Goal: Task Accomplishment & Management: Use online tool/utility

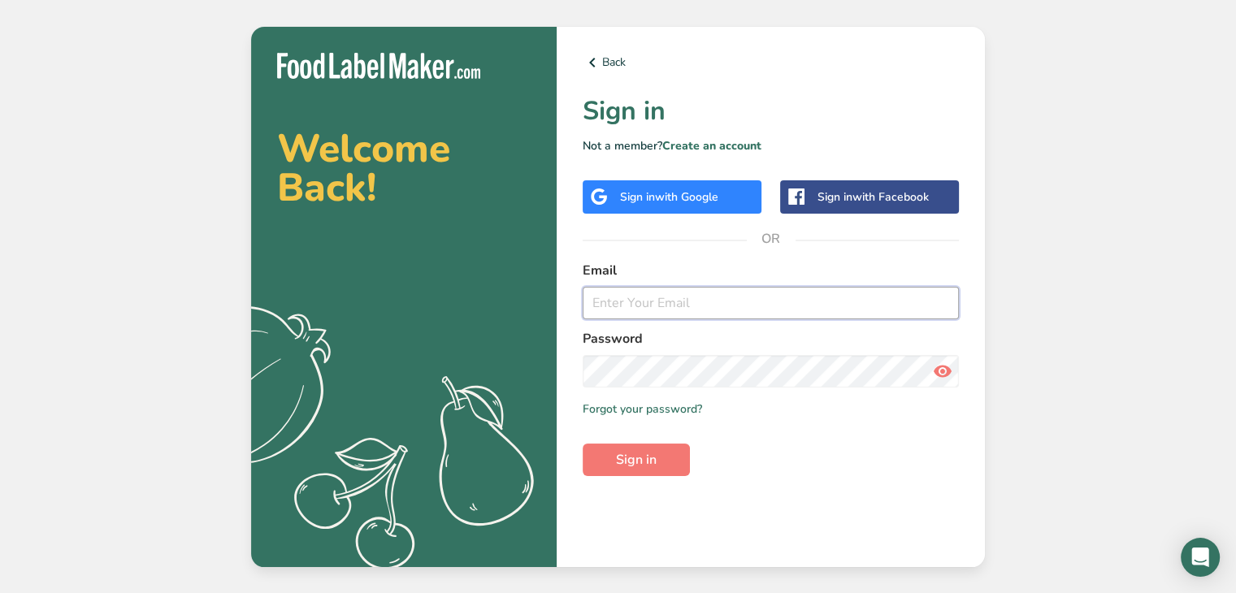
type input "[EMAIL_ADDRESS][DOMAIN_NAME]"
click at [644, 459] on span "Sign in" at bounding box center [636, 460] width 41 height 20
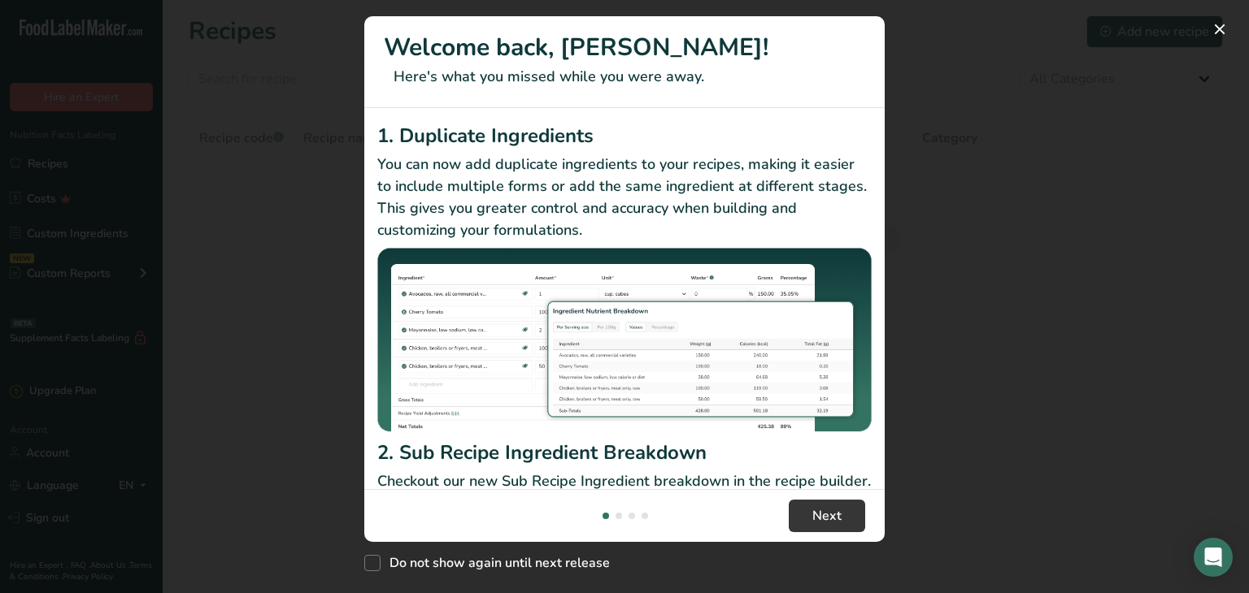
click at [260, 428] on div "New Features" at bounding box center [624, 296] width 1249 height 593
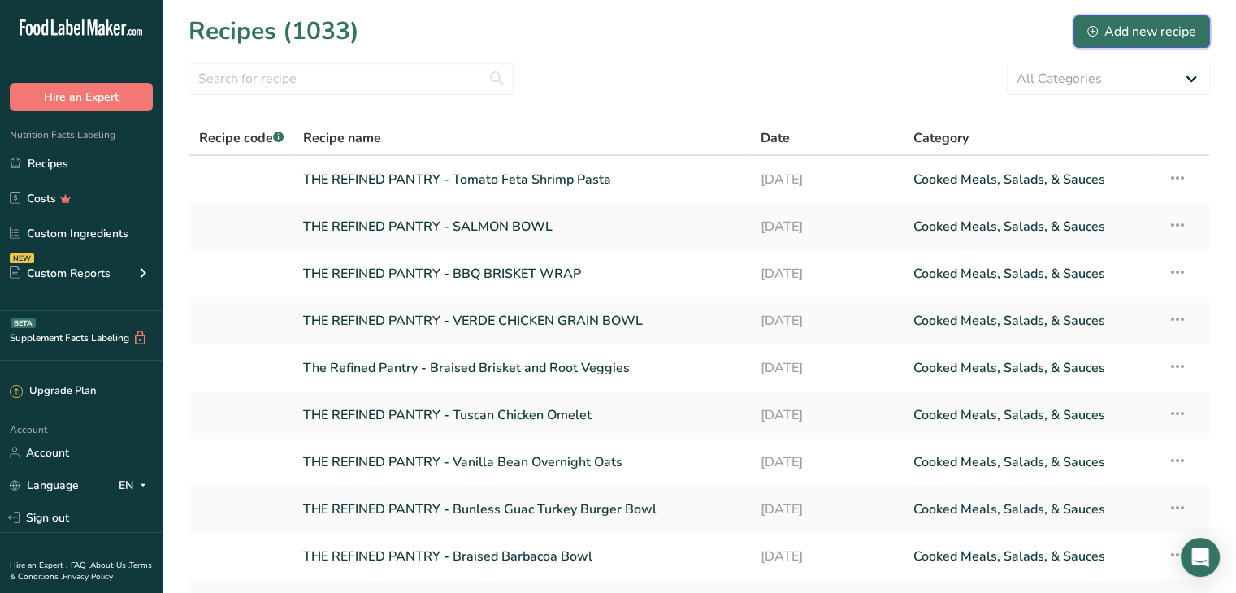
click at [1138, 27] on div "Add new recipe" at bounding box center [1142, 32] width 109 height 20
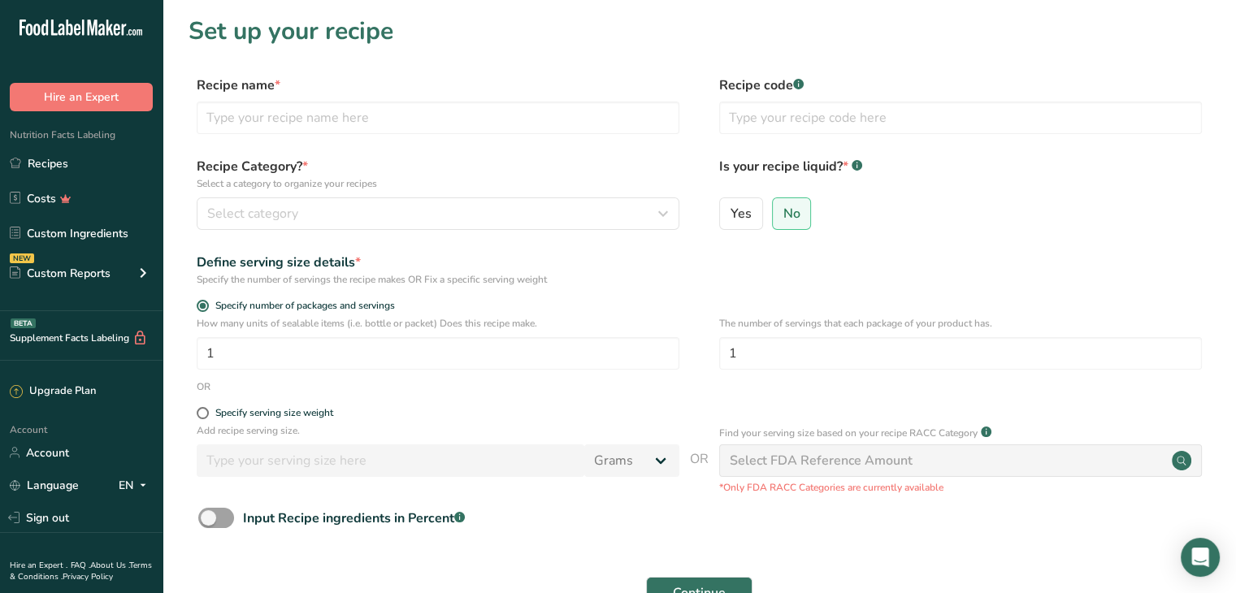
click at [74, 160] on link "Recipes" at bounding box center [81, 163] width 163 height 31
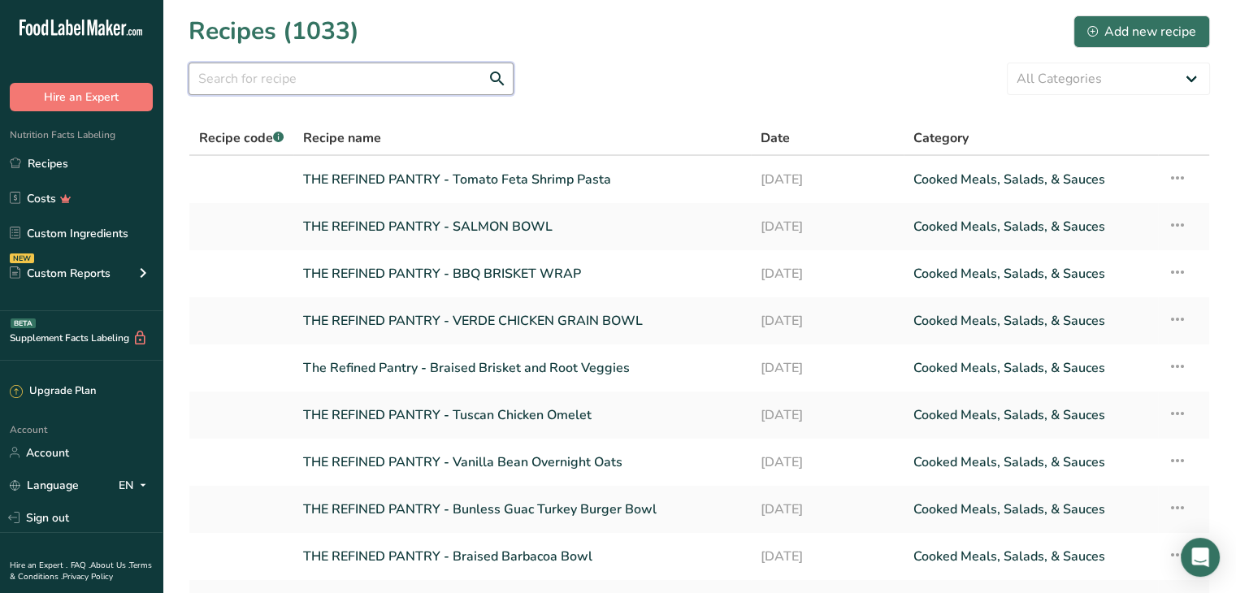
click at [397, 76] on input "text" at bounding box center [351, 79] width 325 height 33
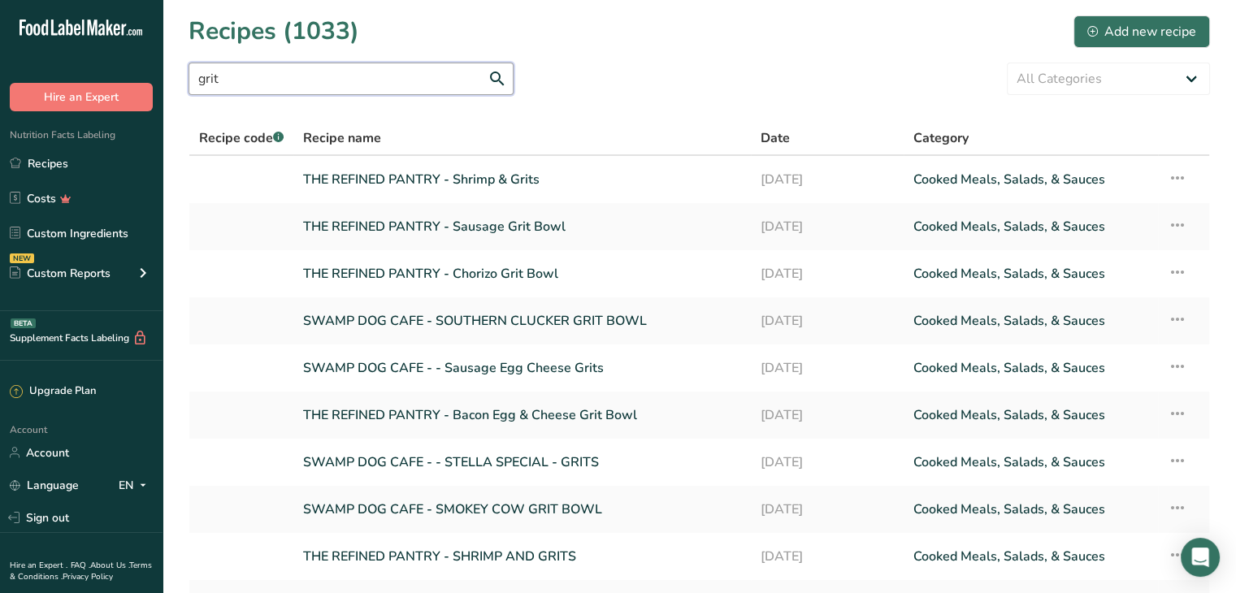
type input "grit"
click at [562, 231] on link "THE REFINED PANTRY - Sausage Grit Bowl" at bounding box center [522, 227] width 438 height 34
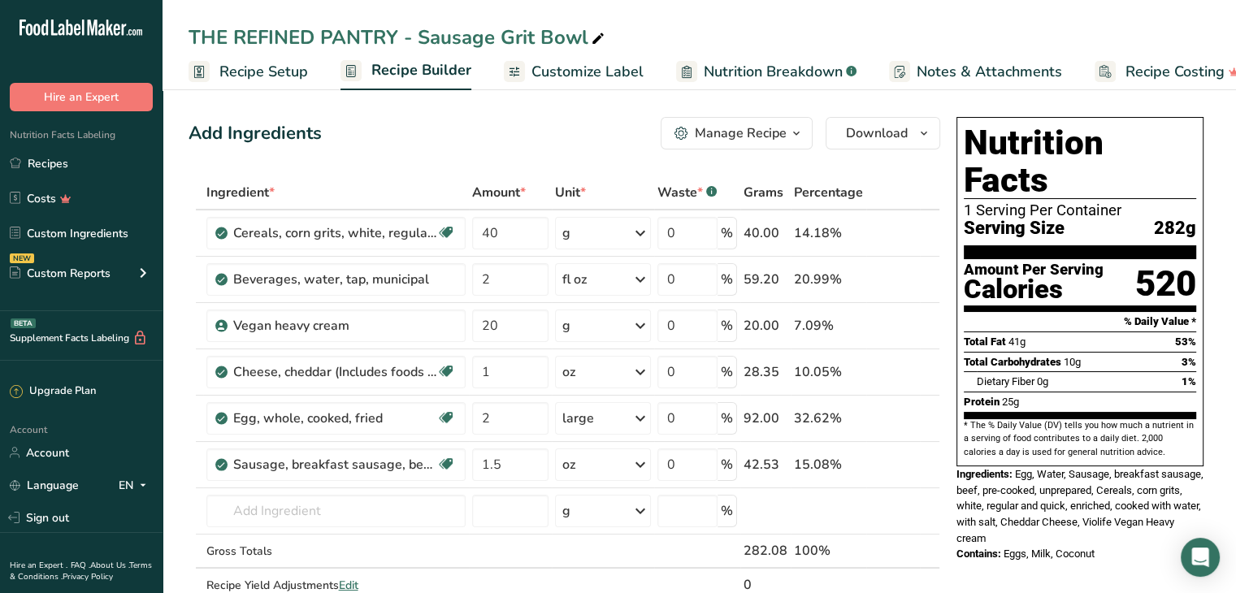
click at [797, 126] on icon "button" at bounding box center [796, 134] width 13 height 20
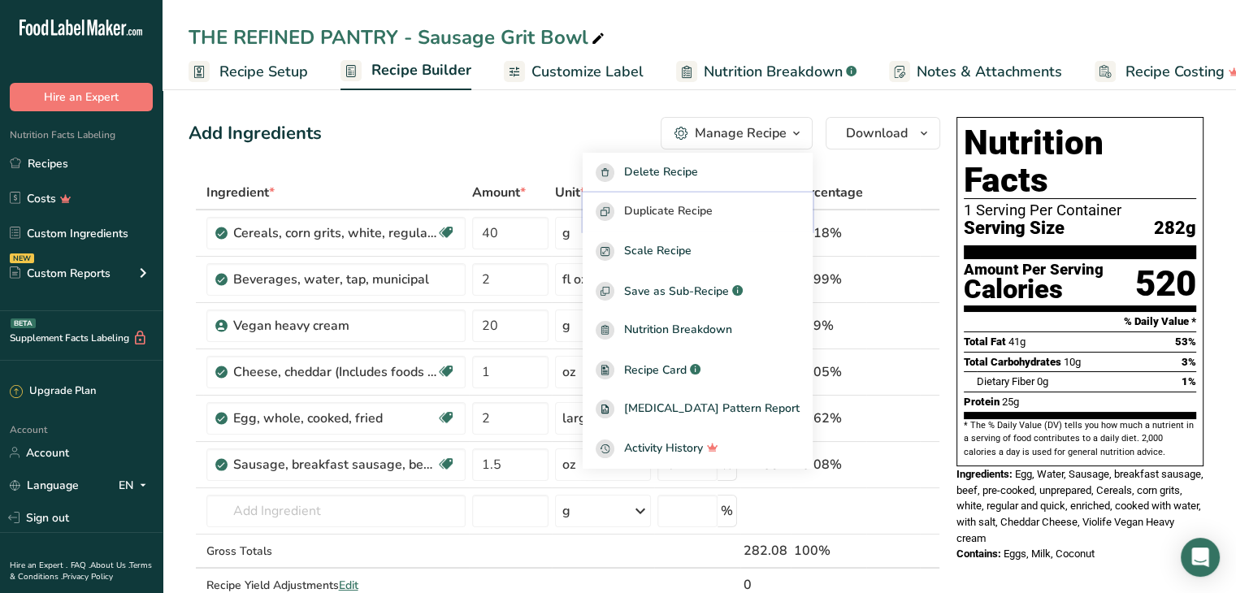
click at [696, 208] on span "Duplicate Recipe" at bounding box center [668, 211] width 89 height 19
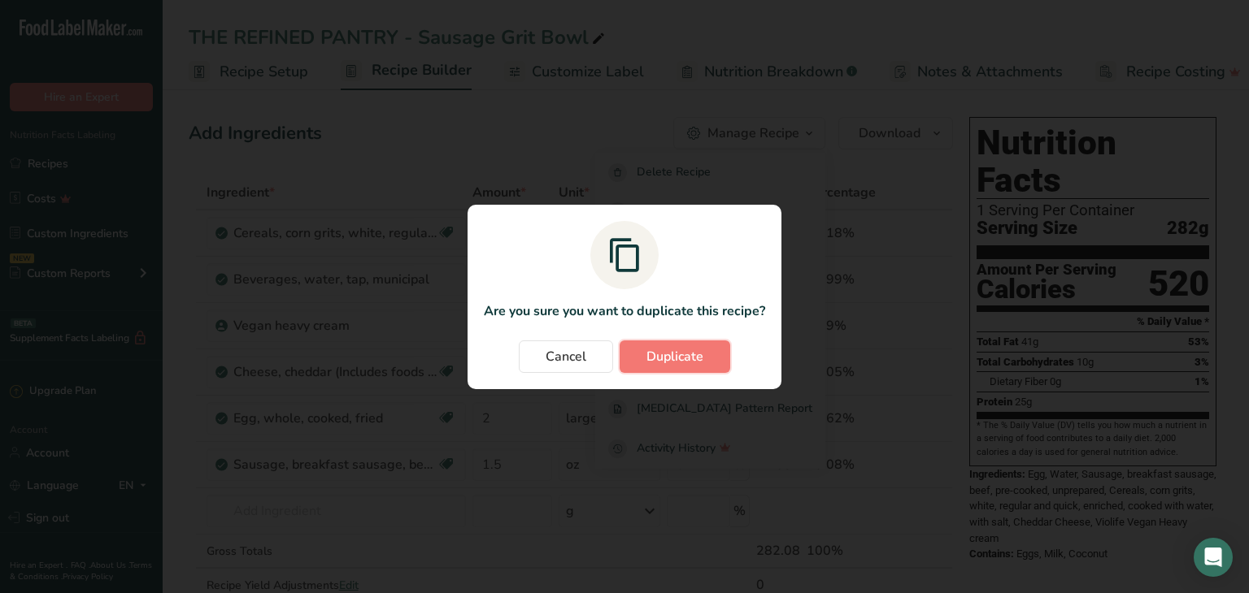
click at [668, 359] on span "Duplicate" at bounding box center [674, 357] width 57 height 20
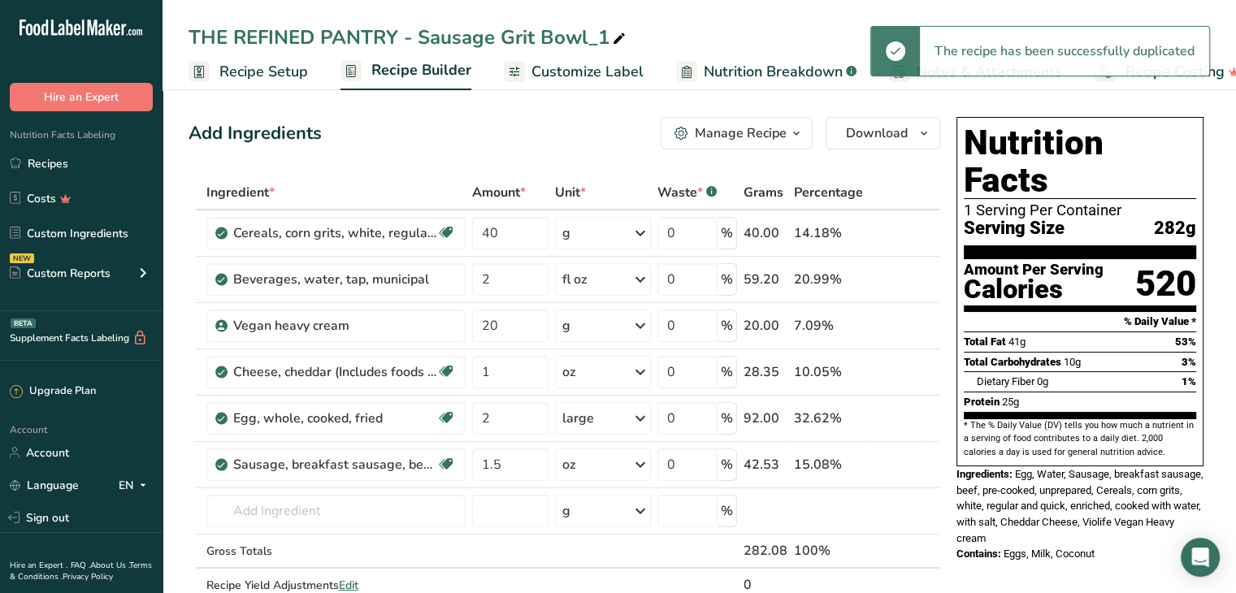
click at [270, 66] on span "Recipe Setup" at bounding box center [263, 72] width 89 height 22
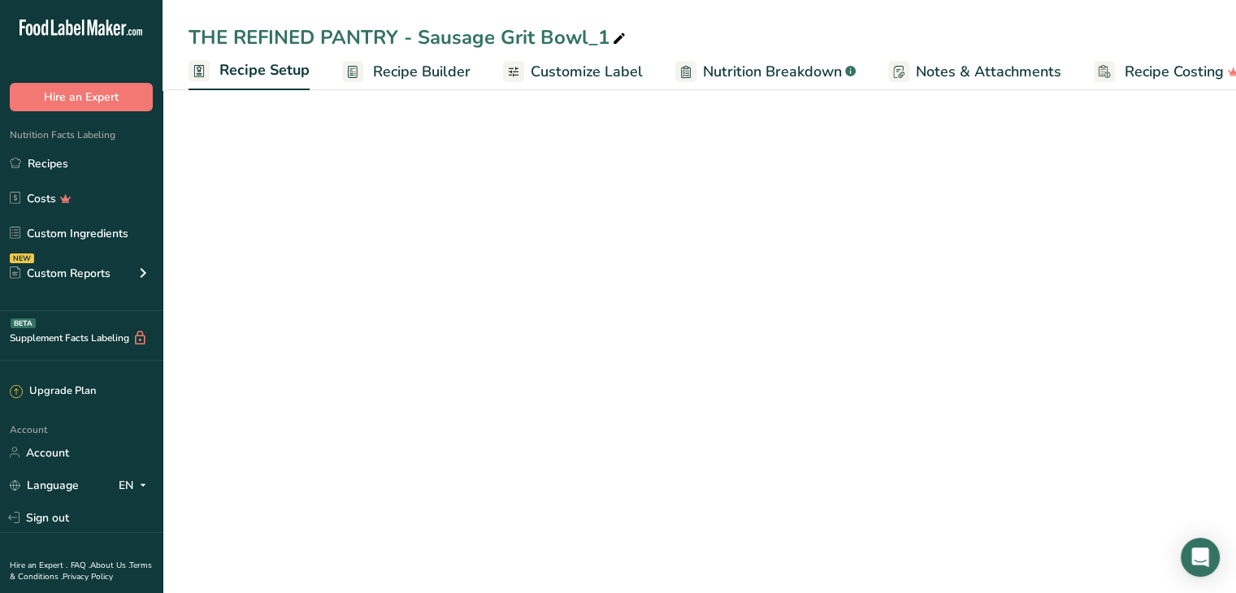
scroll to position [0, 6]
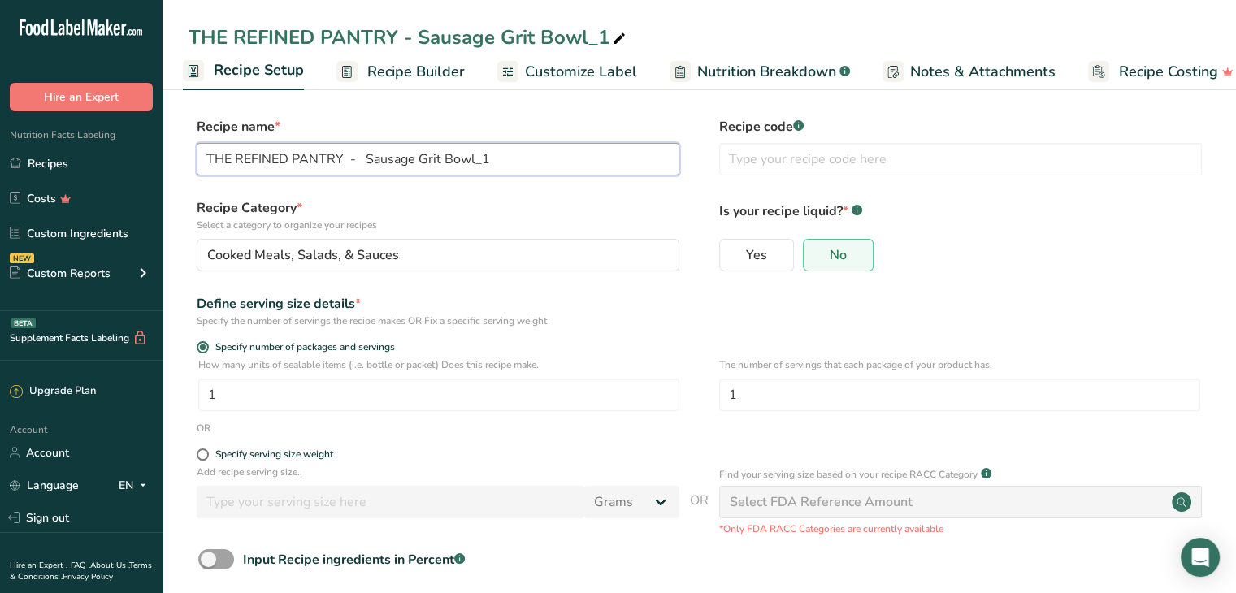
drag, startPoint x: 509, startPoint y: 163, endPoint x: 363, endPoint y: 153, distance: 145.9
click at [363, 153] on input "THE REFINED PANTRY - Sausage Grit Bowl_1" at bounding box center [438, 159] width 483 height 33
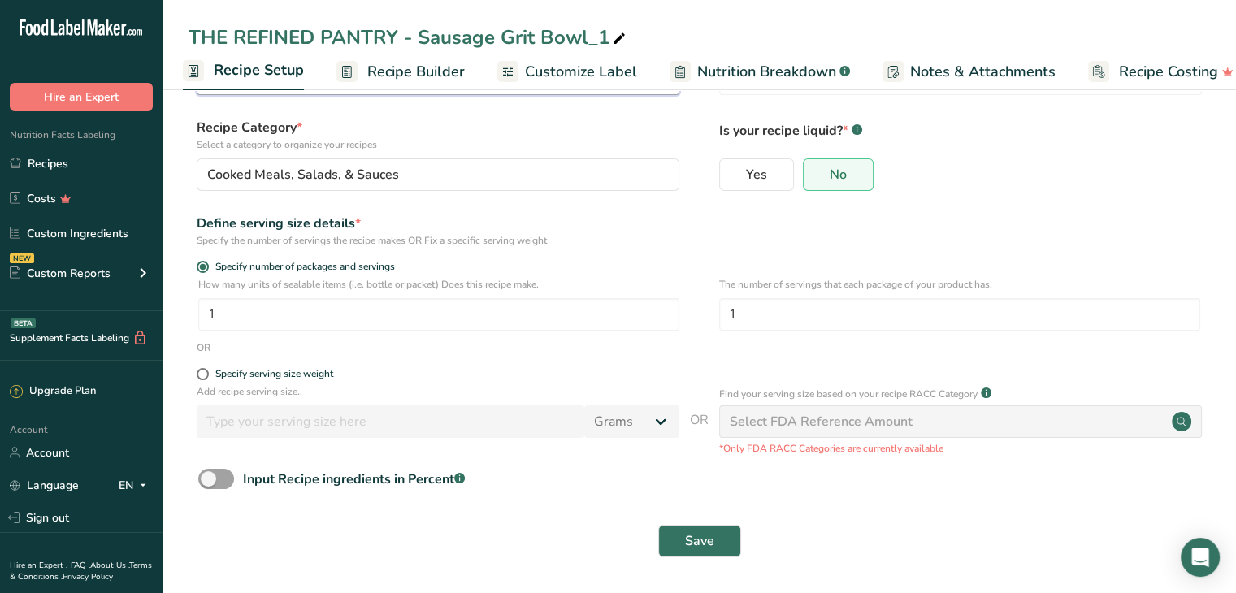
type input "THE REFINED PANTRY - Loaded Grit Bowl"
click at [722, 541] on button "Save" at bounding box center [699, 541] width 83 height 33
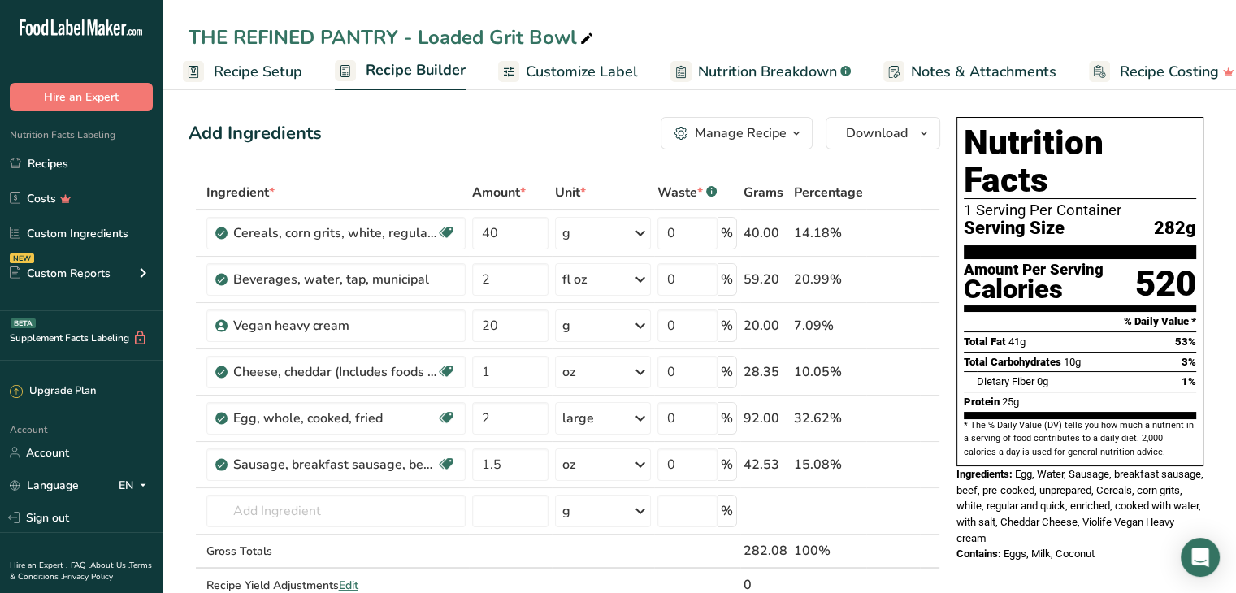
click at [906, 464] on icon at bounding box center [906, 465] width 11 height 17
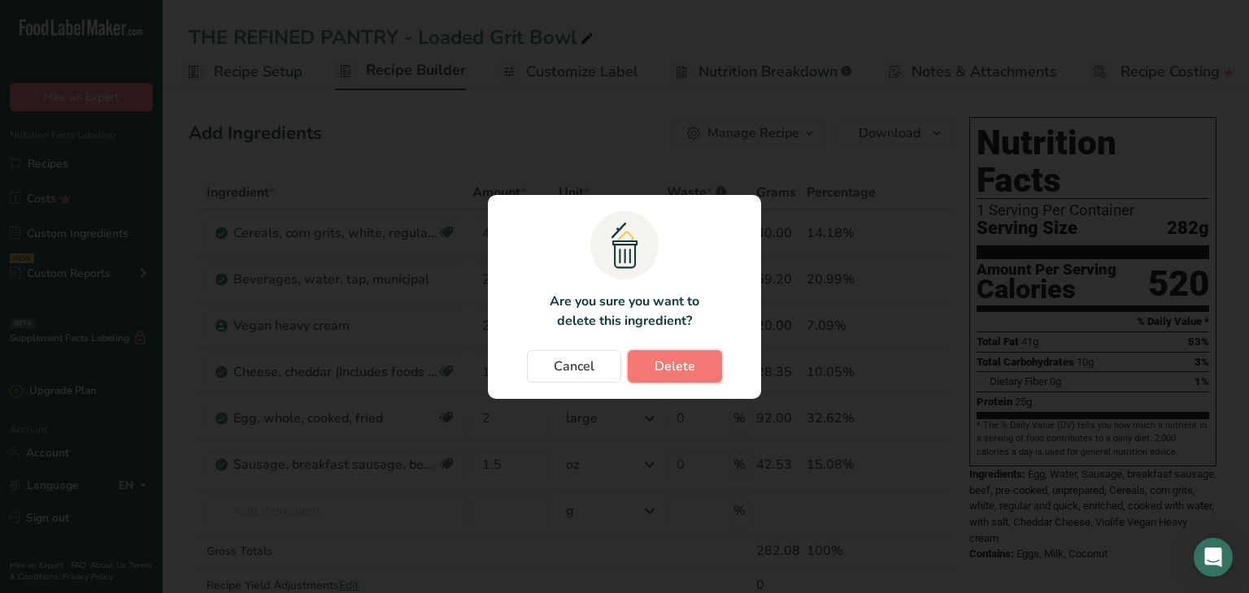
click at [653, 360] on button "Delete" at bounding box center [675, 366] width 94 height 33
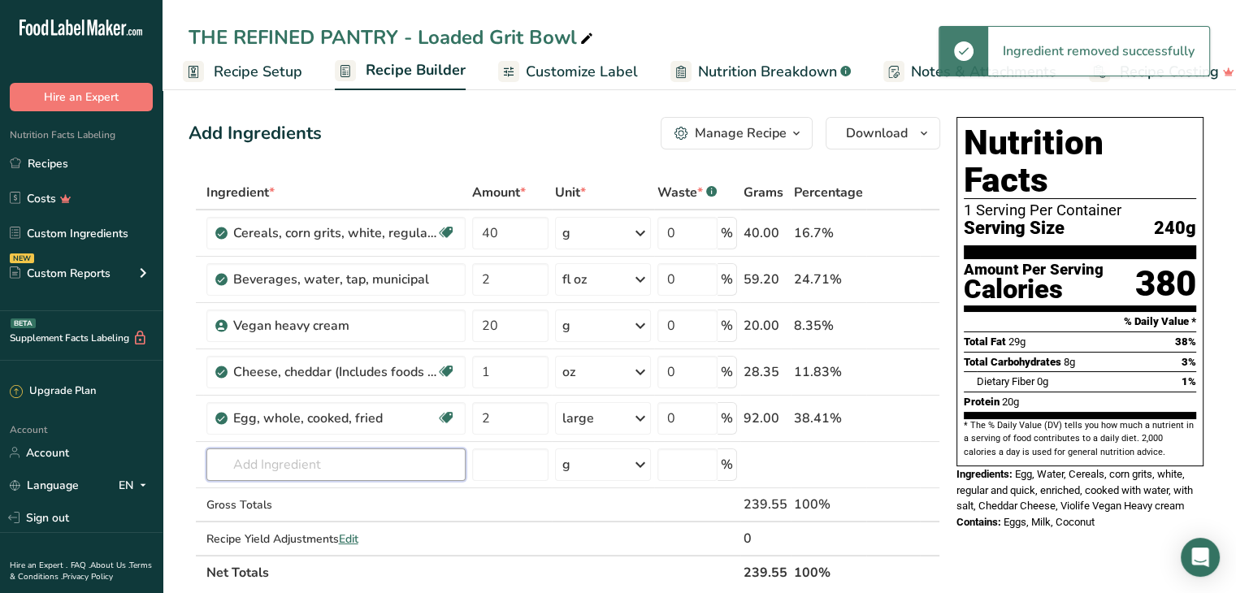
click at [341, 458] on input "text" at bounding box center [335, 465] width 259 height 33
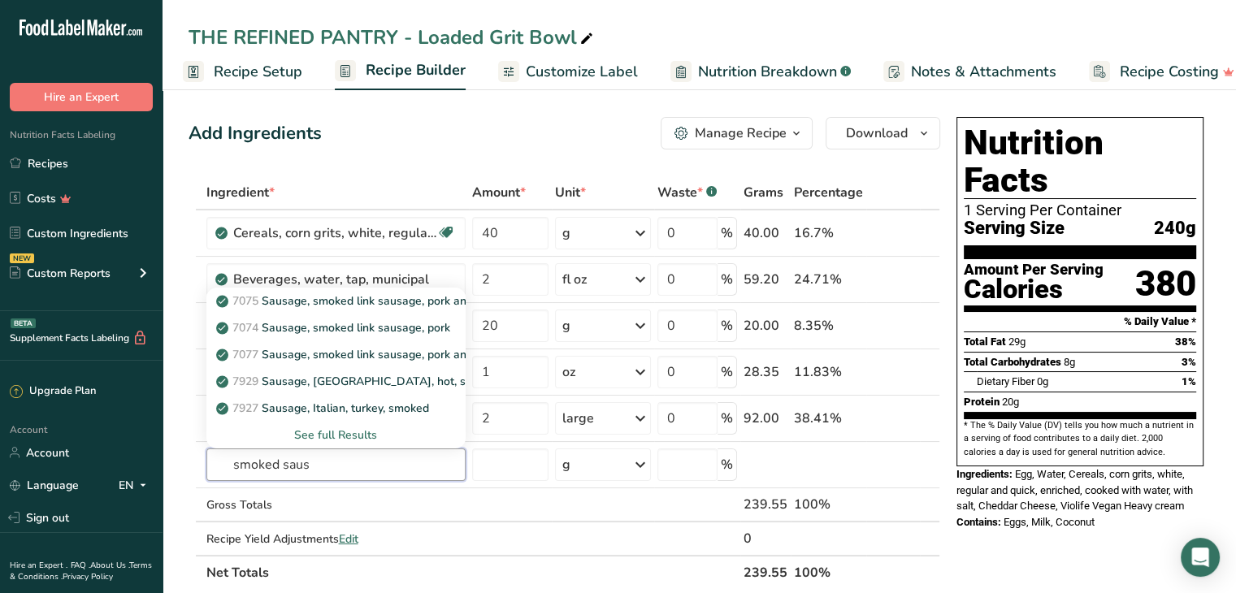
type input "smoked saus"
click at [353, 433] on div "See full Results" at bounding box center [335, 435] width 233 height 17
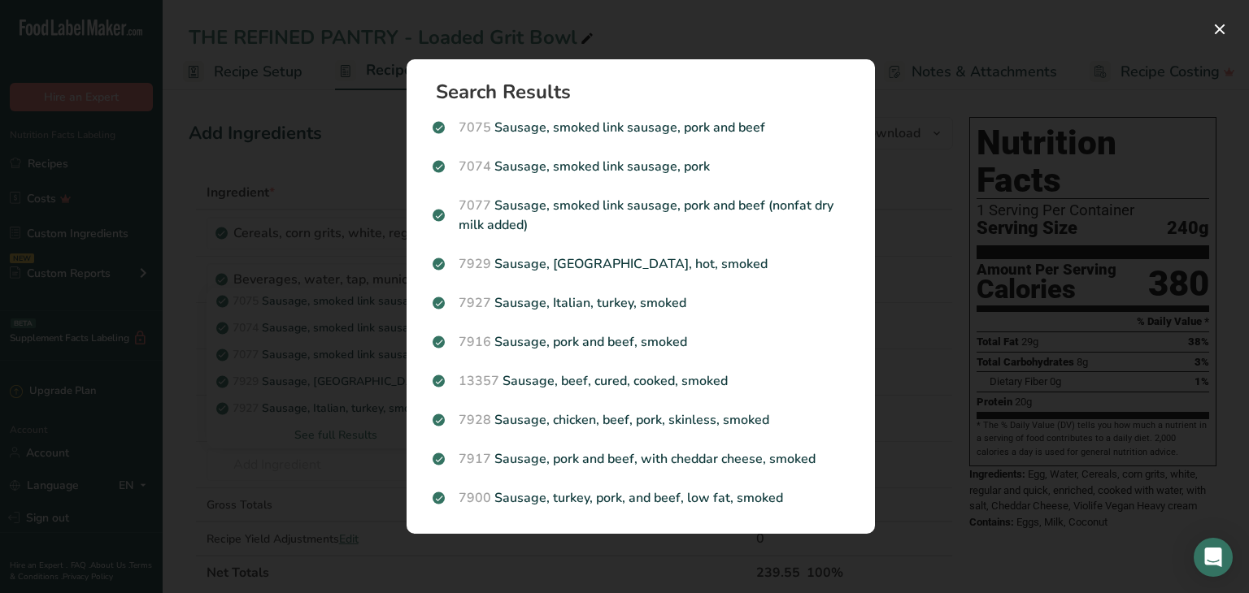
click at [695, 126] on p "7075 Sausage, smoked link sausage, pork and beef" at bounding box center [640, 128] width 416 height 20
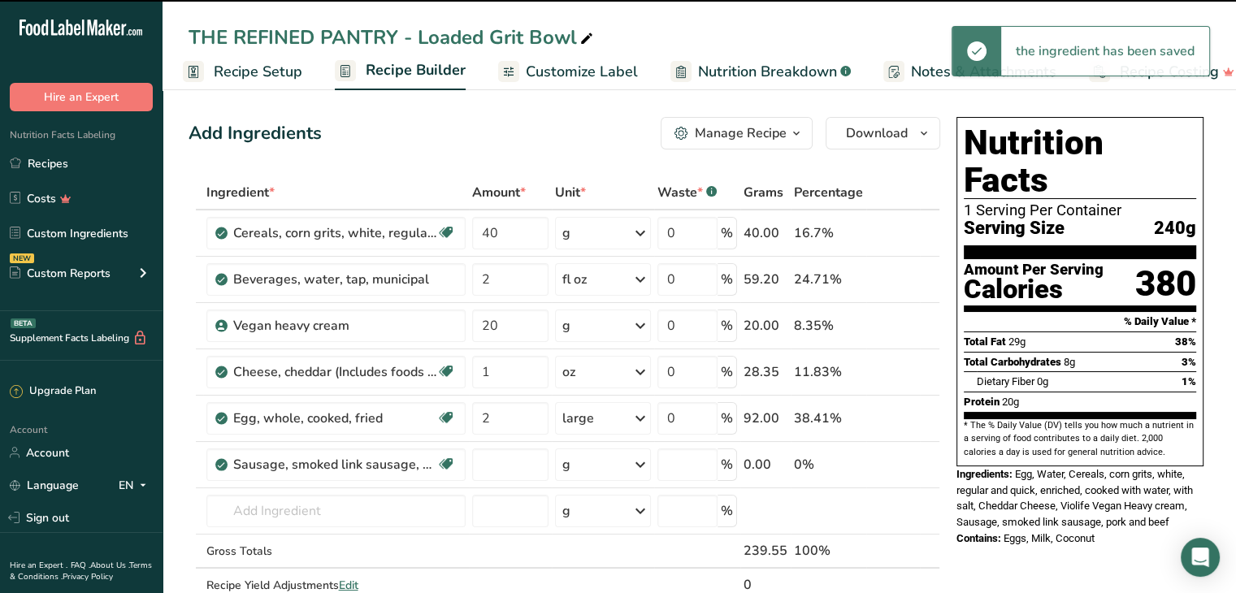
type input "0"
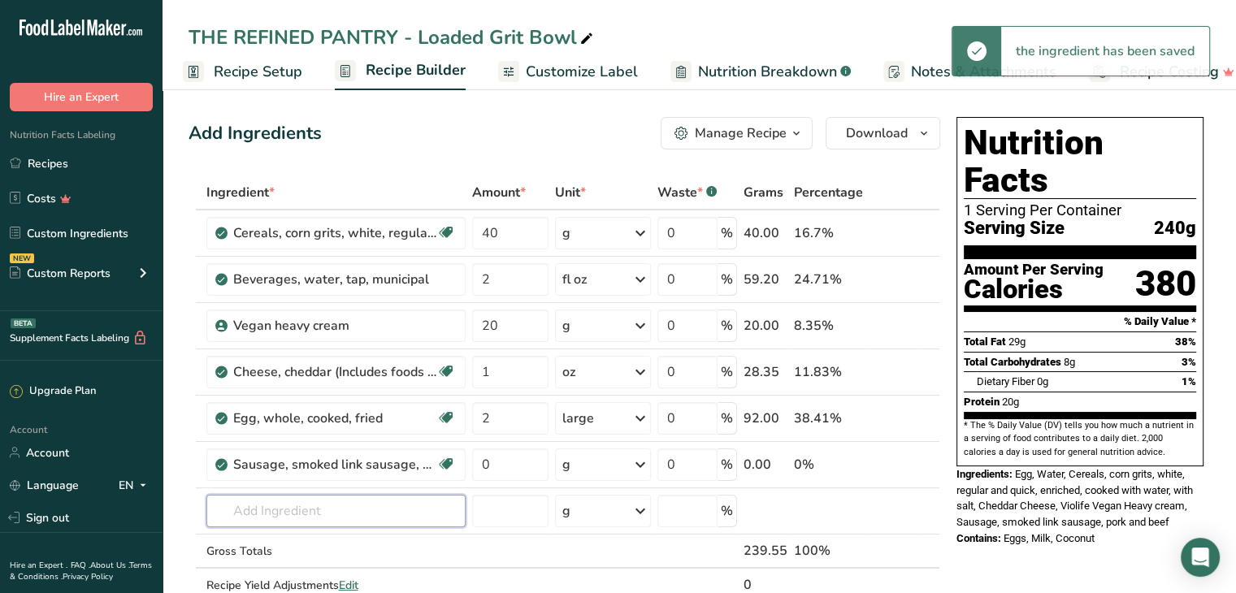
click at [274, 507] on input "text" at bounding box center [335, 511] width 259 height 33
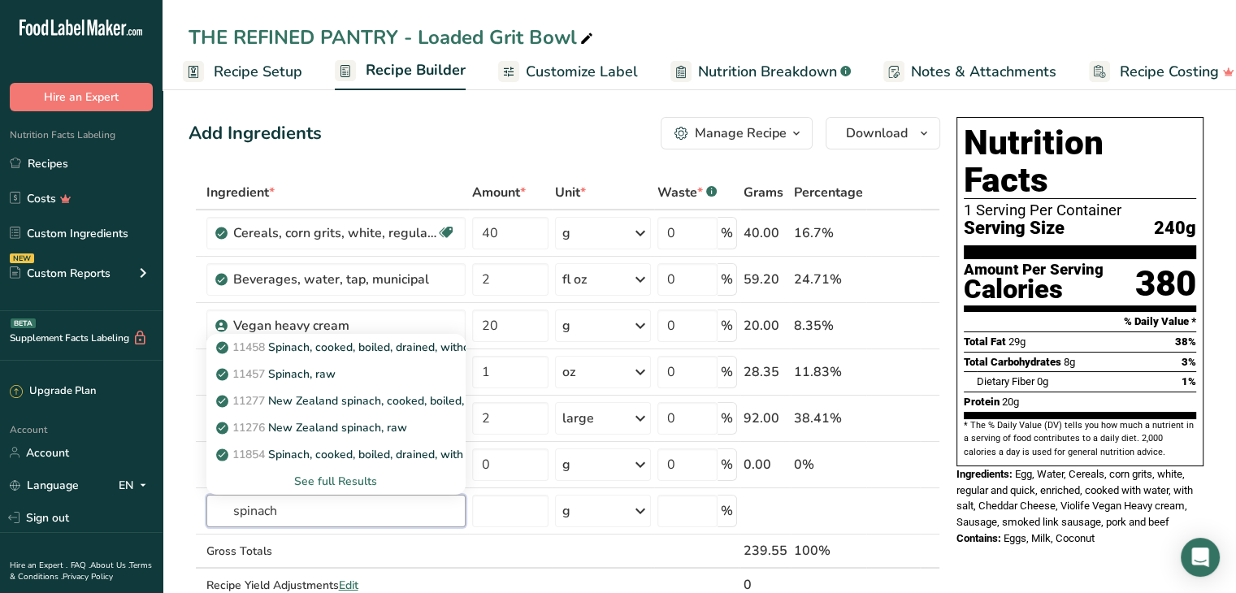
type input "spinach"
click at [340, 374] on div "11457 Spinach, raw" at bounding box center [322, 374] width 207 height 17
type input "Spinach, raw"
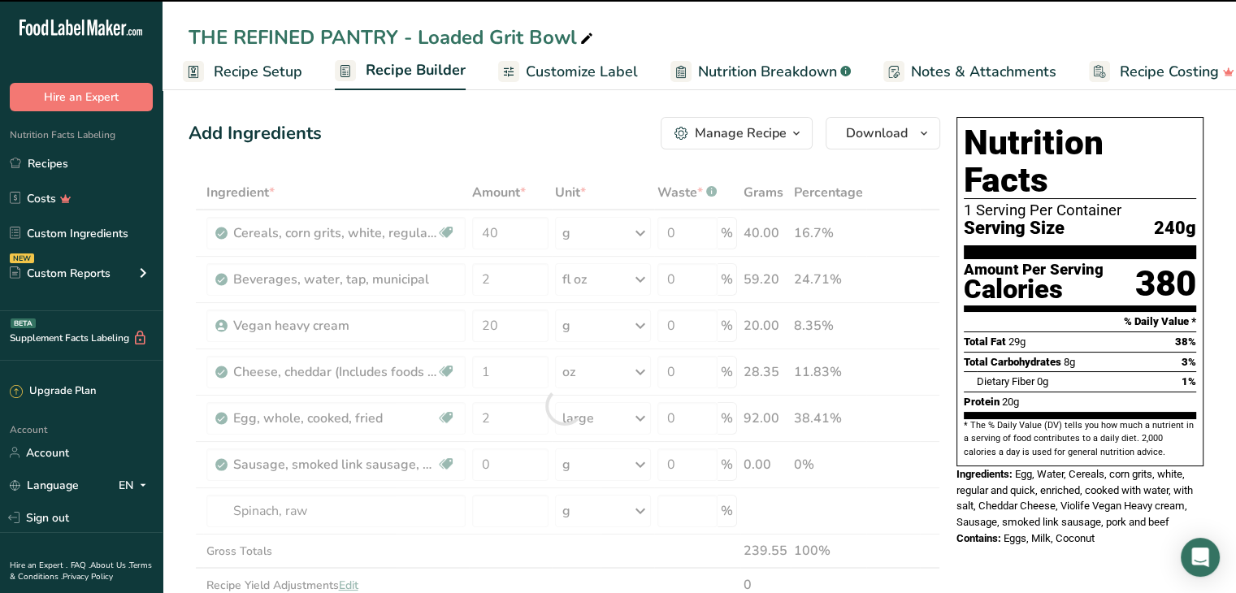
type input "0"
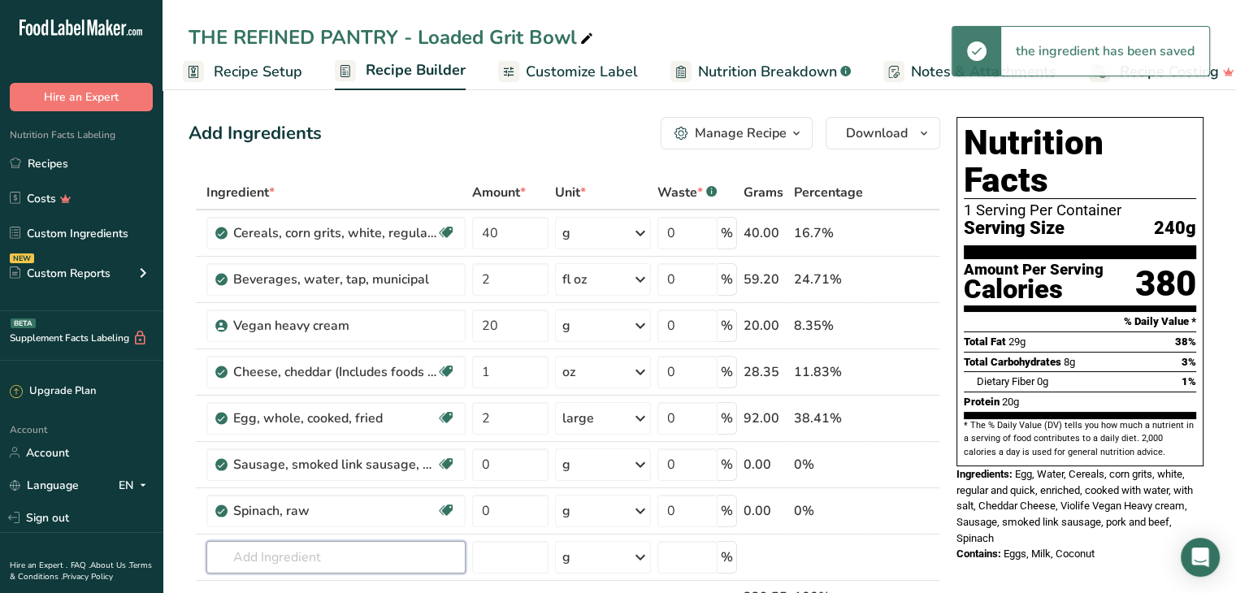
click at [301, 555] on input "text" at bounding box center [335, 557] width 259 height 33
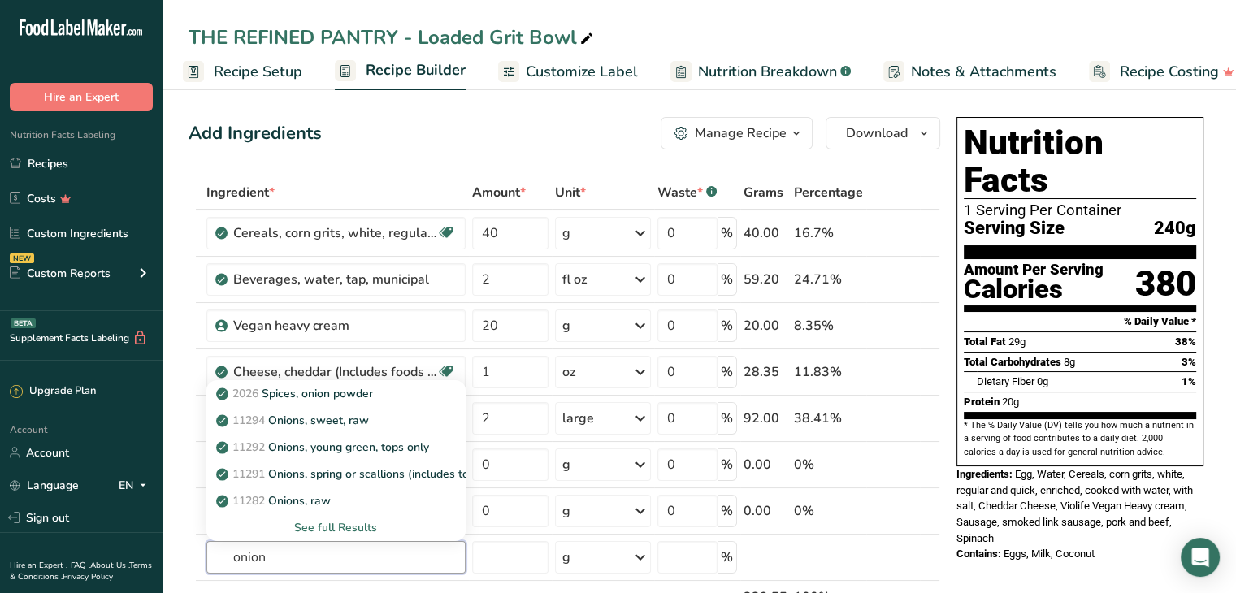
type input "onion"
click at [354, 409] on link "11294 Onions, sweet, raw" at bounding box center [335, 420] width 259 height 27
type input "Onions, sweet, raw"
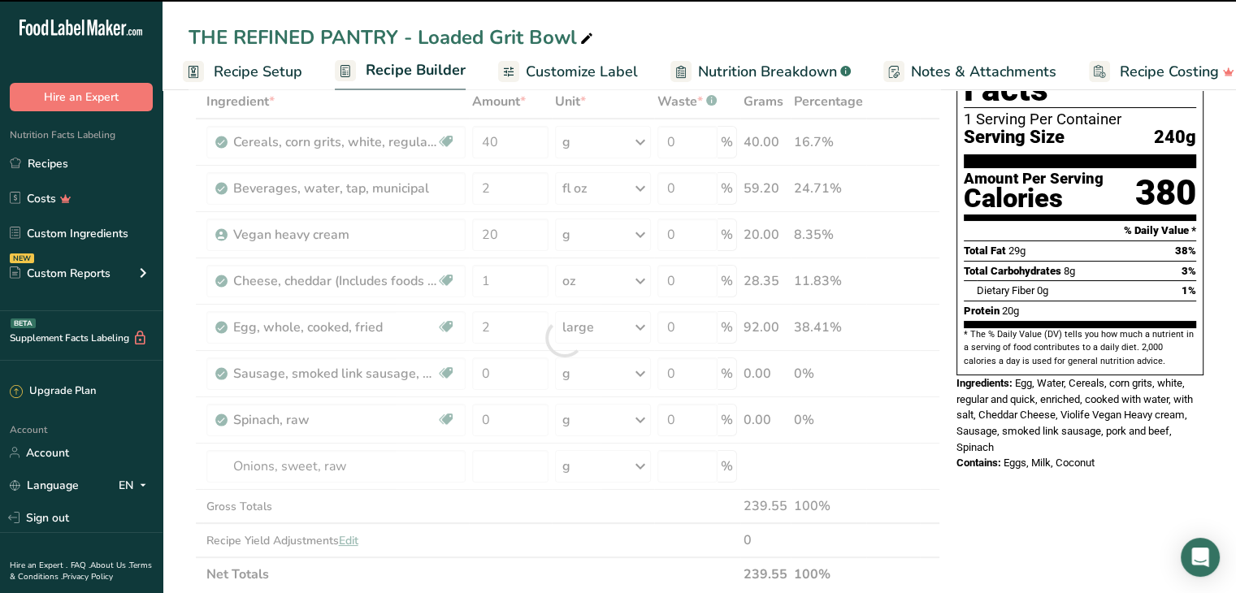
type input "0"
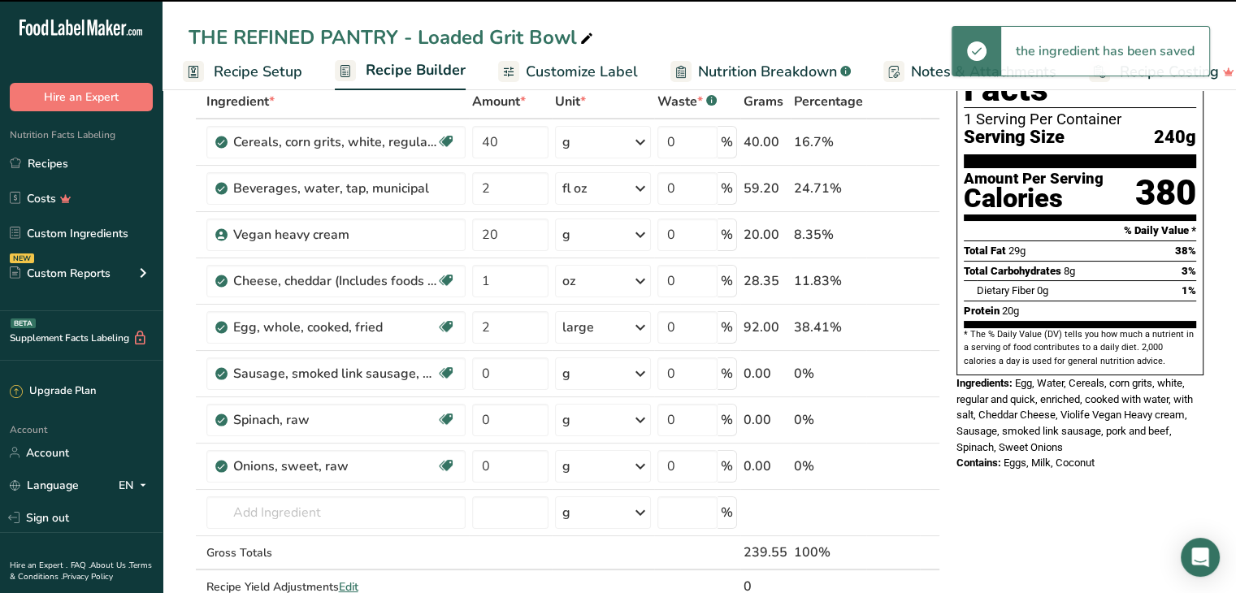
scroll to position [137, 0]
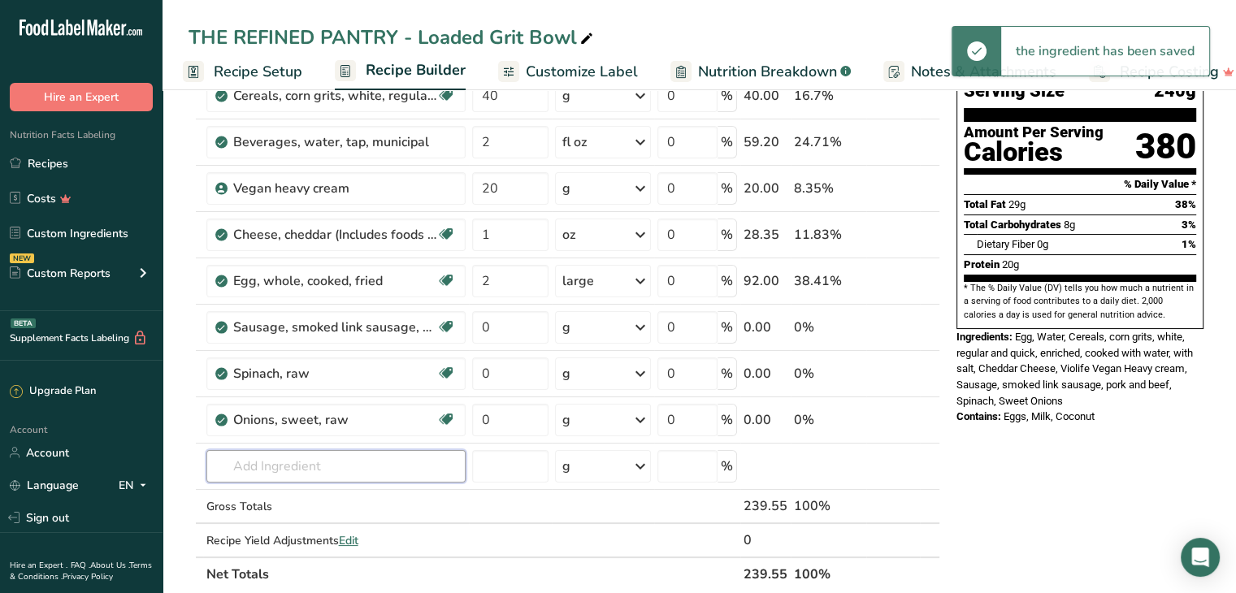
click at [295, 456] on input "text" at bounding box center [335, 466] width 259 height 33
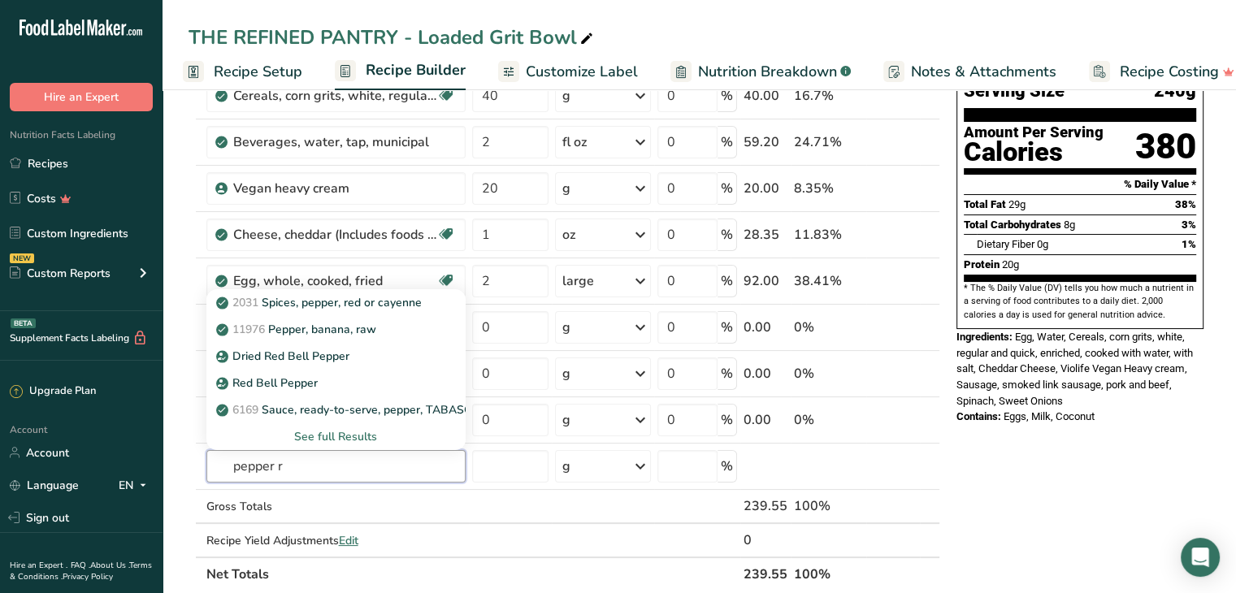
type input "pepper r"
click at [329, 378] on div "Red Bell Pepper" at bounding box center [322, 383] width 207 height 17
type input "Red Bell Pepper"
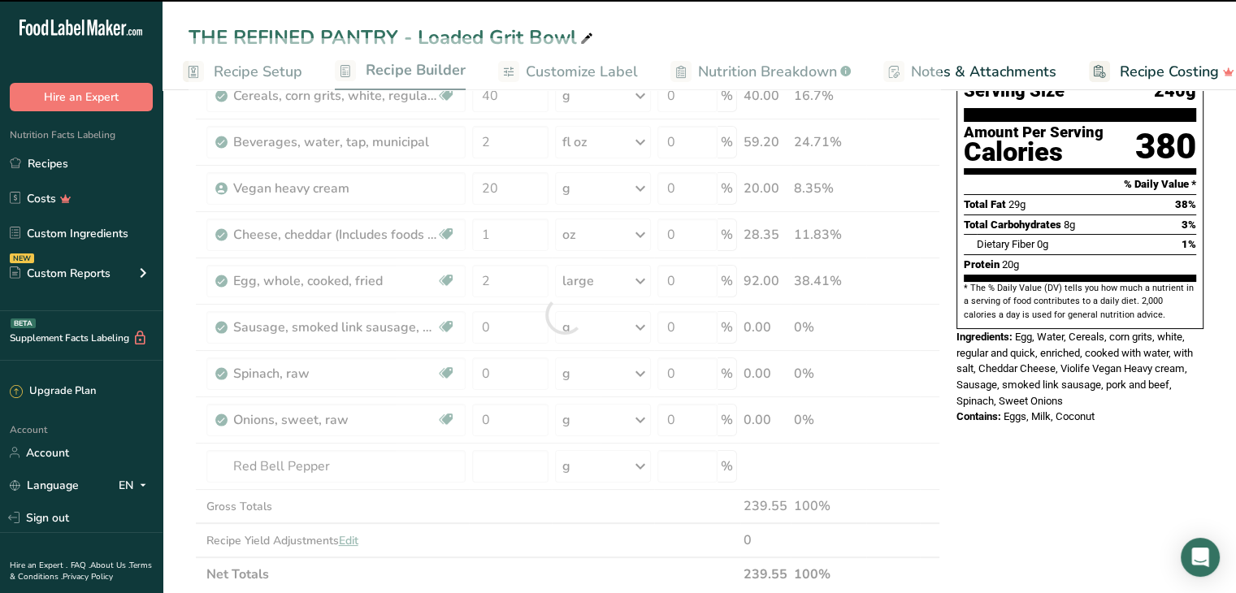
type input "0"
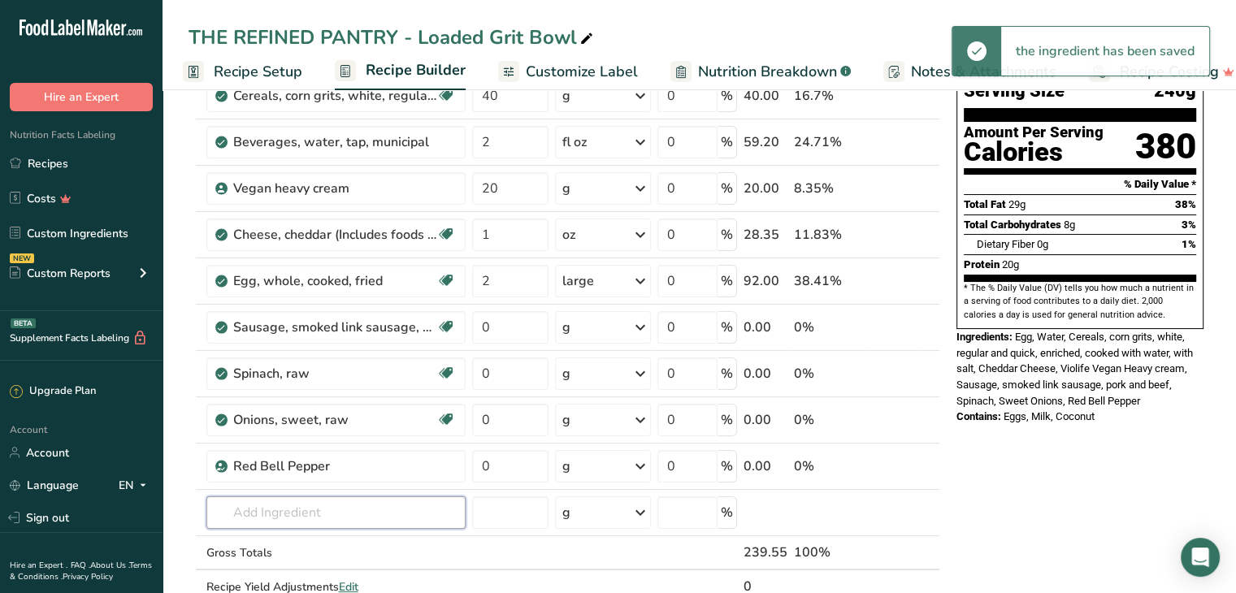
click at [315, 512] on input "text" at bounding box center [335, 513] width 259 height 33
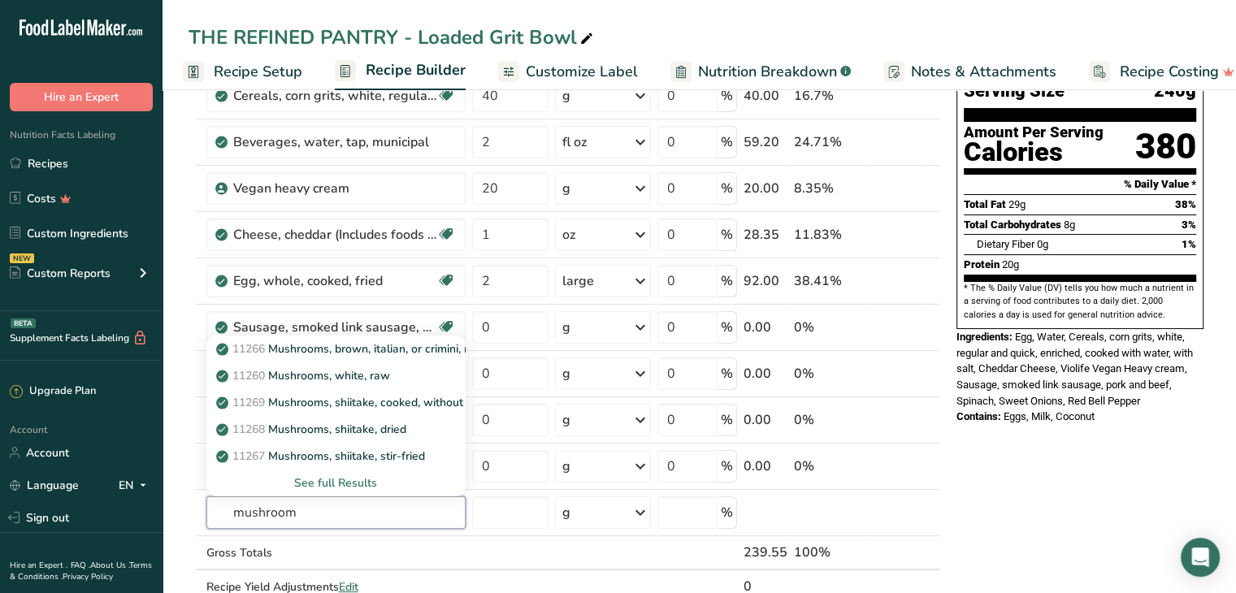
type input "mushroom"
click at [364, 378] on p "11260 Mushrooms, white, raw" at bounding box center [304, 375] width 171 height 17
type input "Mushrooms, white, raw"
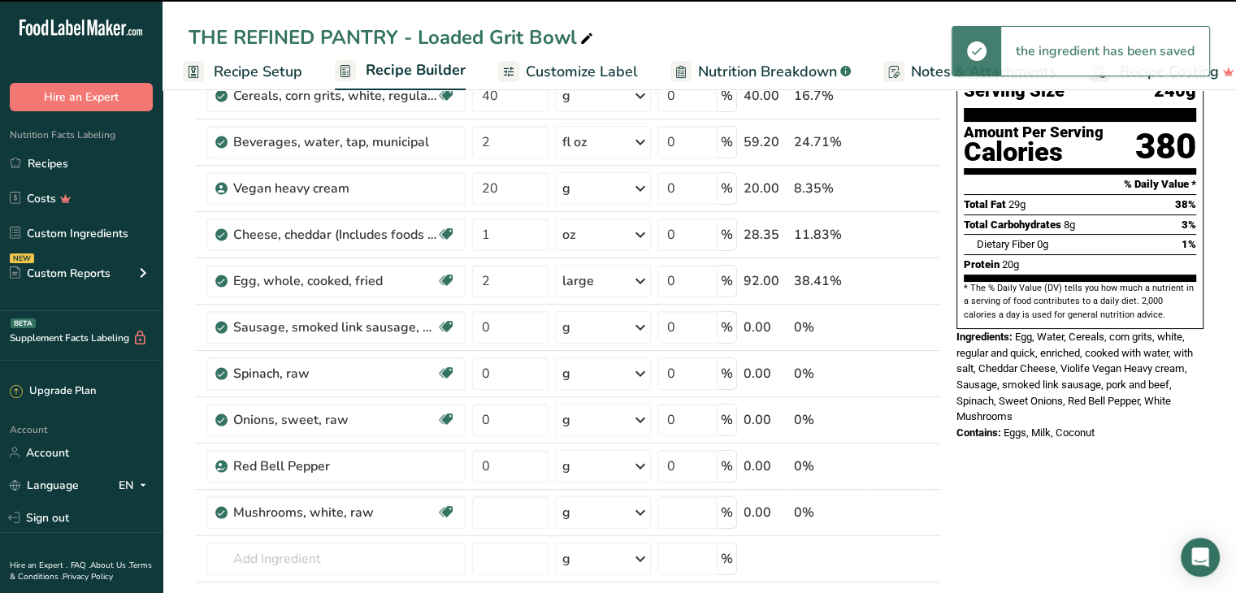
type input "0"
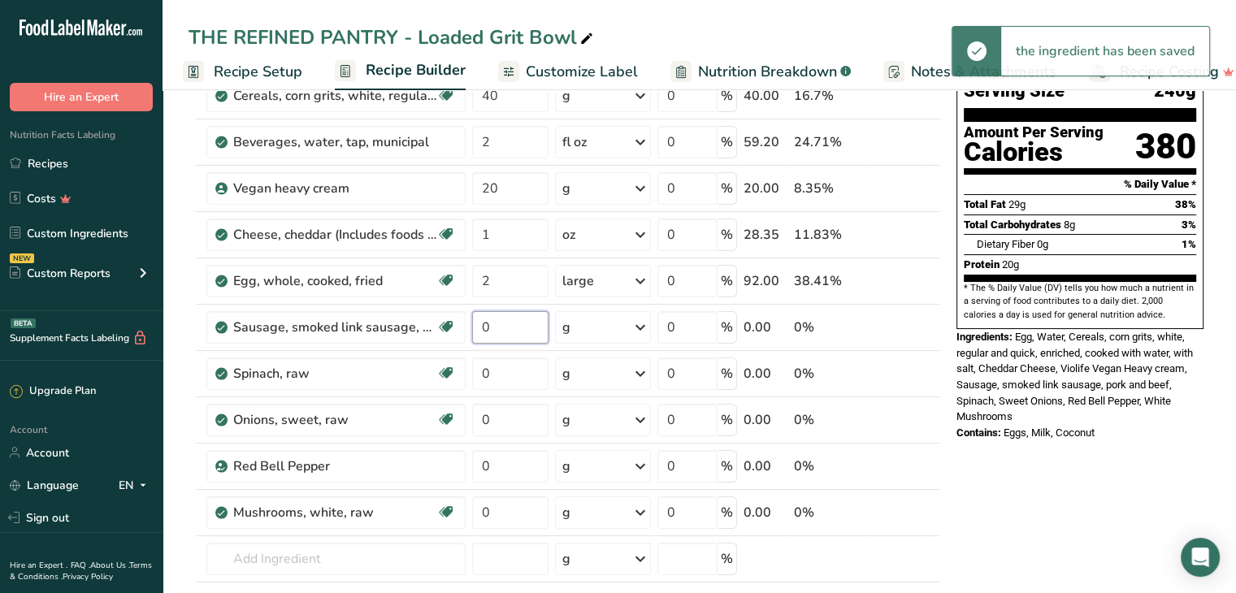
click at [502, 328] on input "0" at bounding box center [510, 327] width 76 height 33
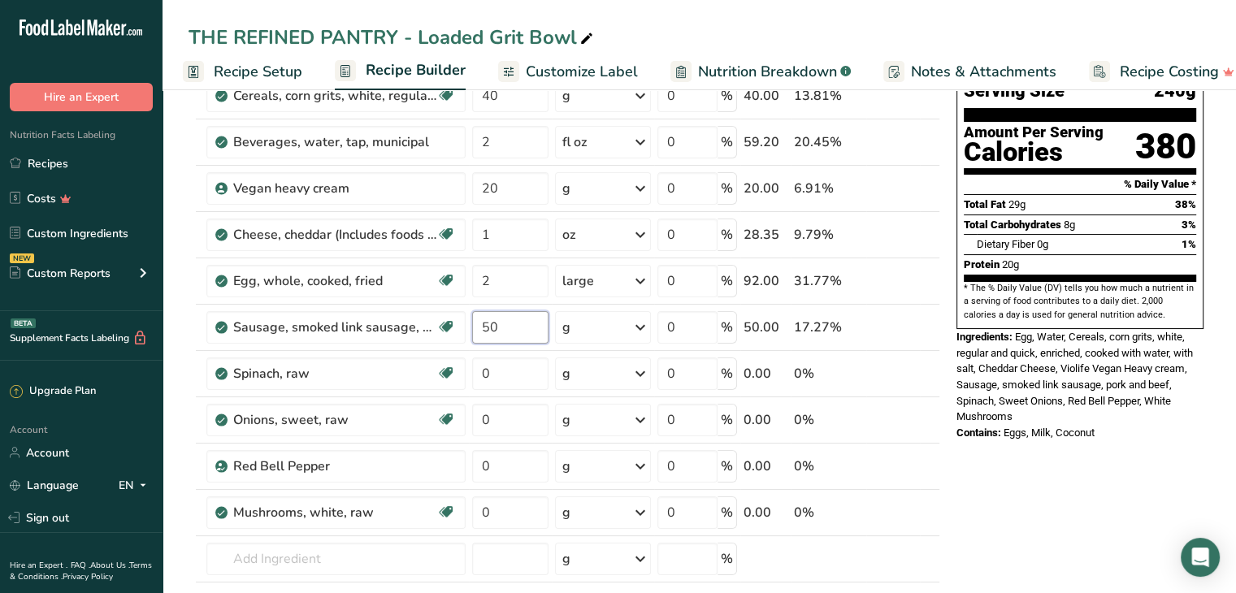
type input "50"
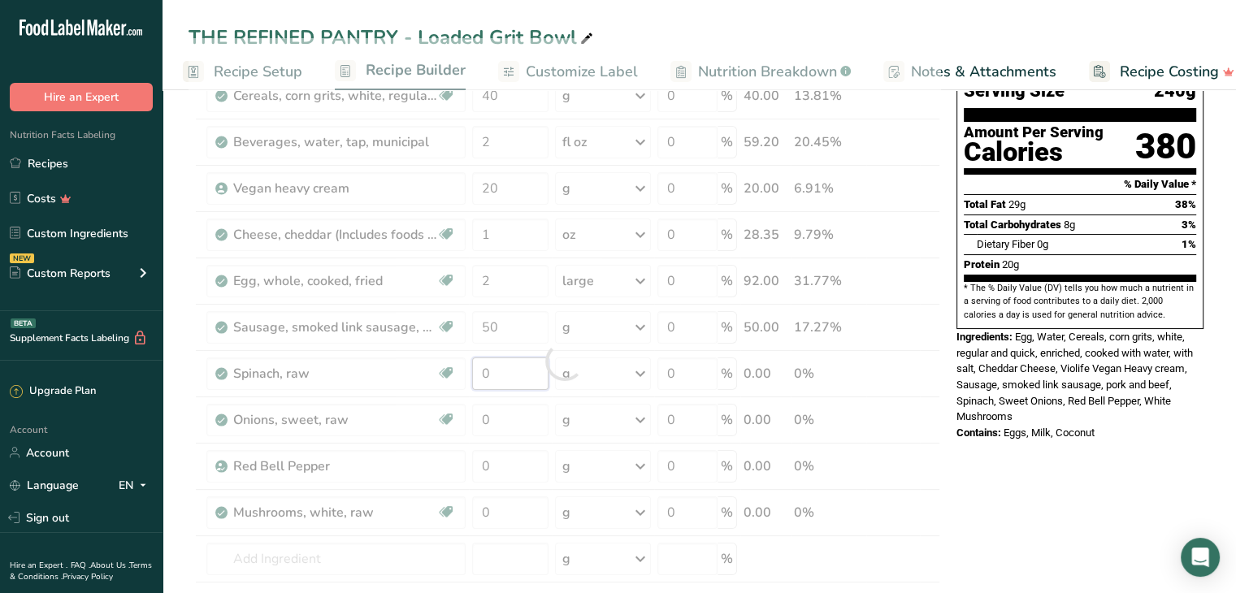
click at [495, 371] on div "Ingredient * Amount * Unit * Waste * .a-a{fill:#347362;}.b-a{fill:#fff;} Grams …" at bounding box center [565, 361] width 752 height 646
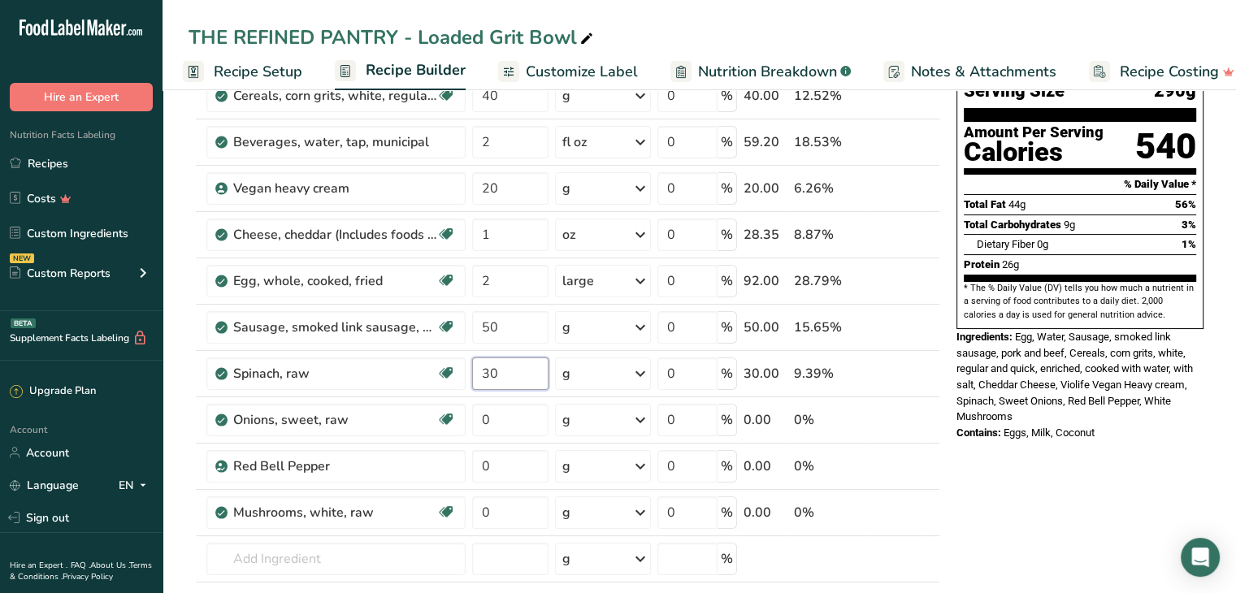
type input "30"
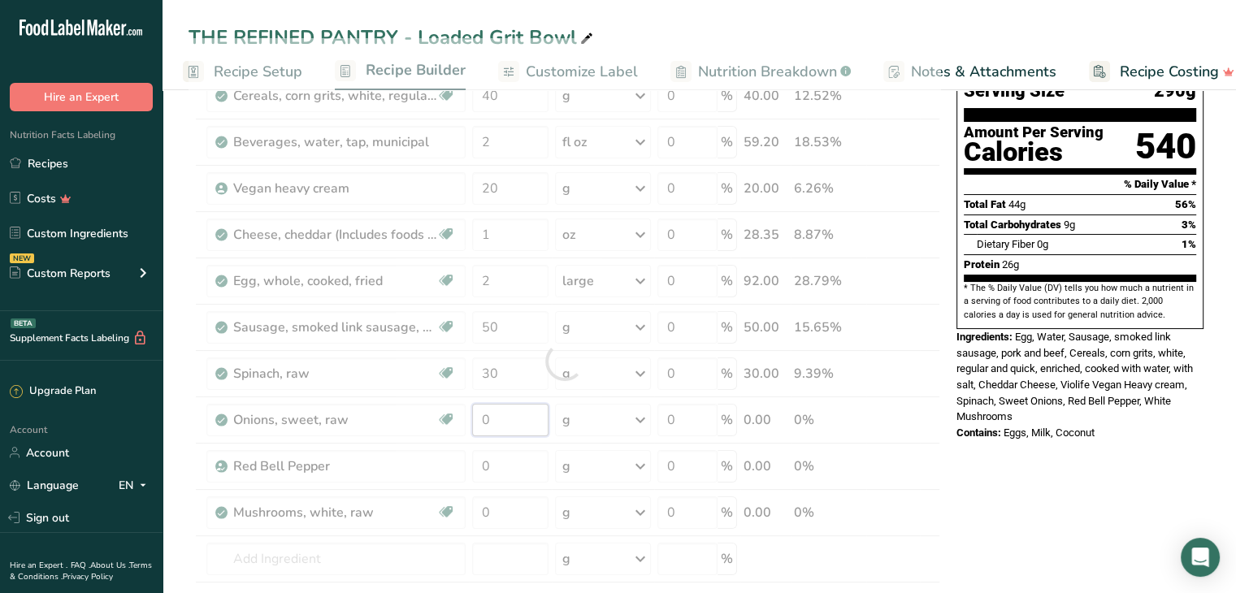
click at [499, 415] on div "Ingredient * Amount * Unit * Waste * .a-a{fill:#347362;}.b-a{fill:#fff;} Grams …" at bounding box center [565, 361] width 752 height 646
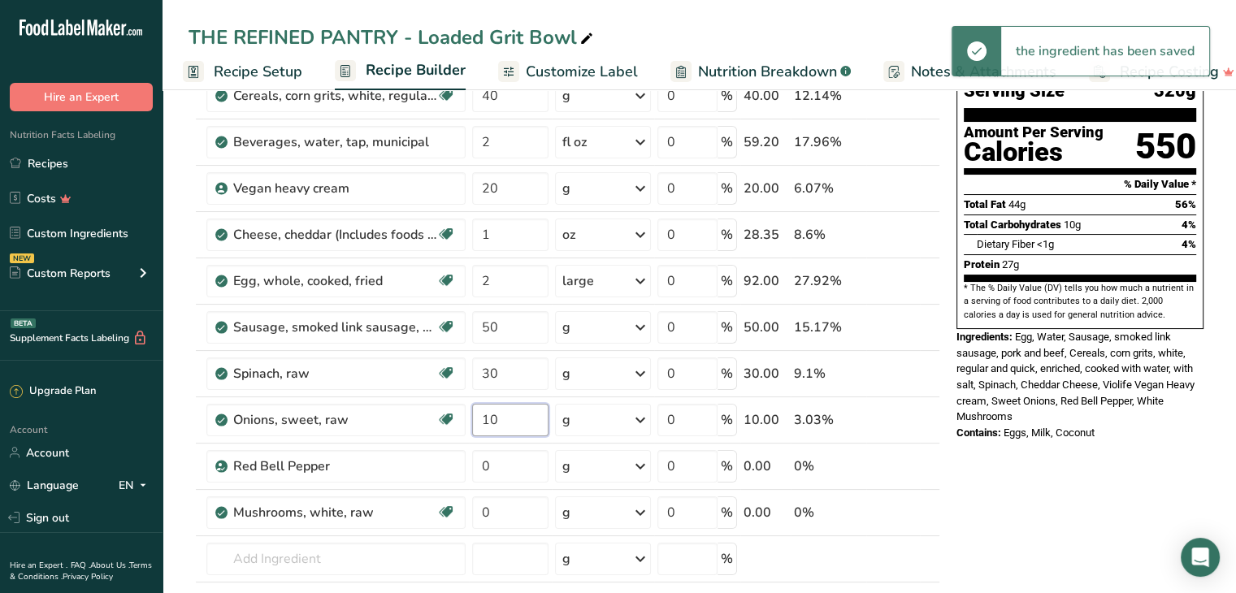
type input "10"
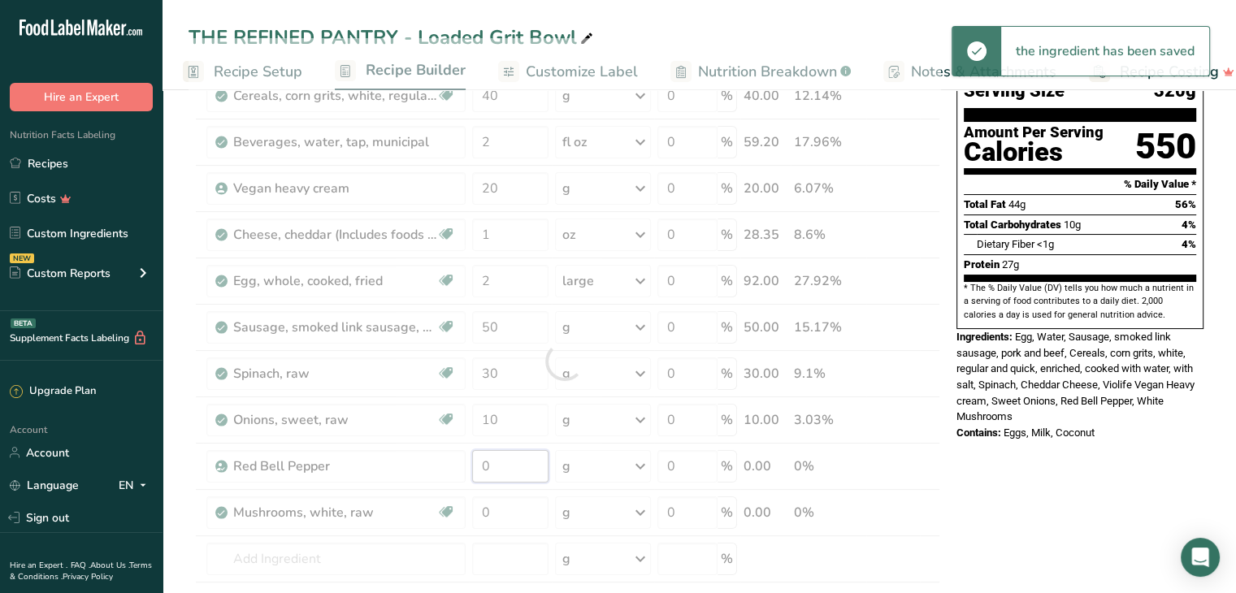
click at [494, 458] on div "Ingredient * Amount * Unit * Waste * .a-a{fill:#347362;}.b-a{fill:#fff;} Grams …" at bounding box center [565, 361] width 752 height 646
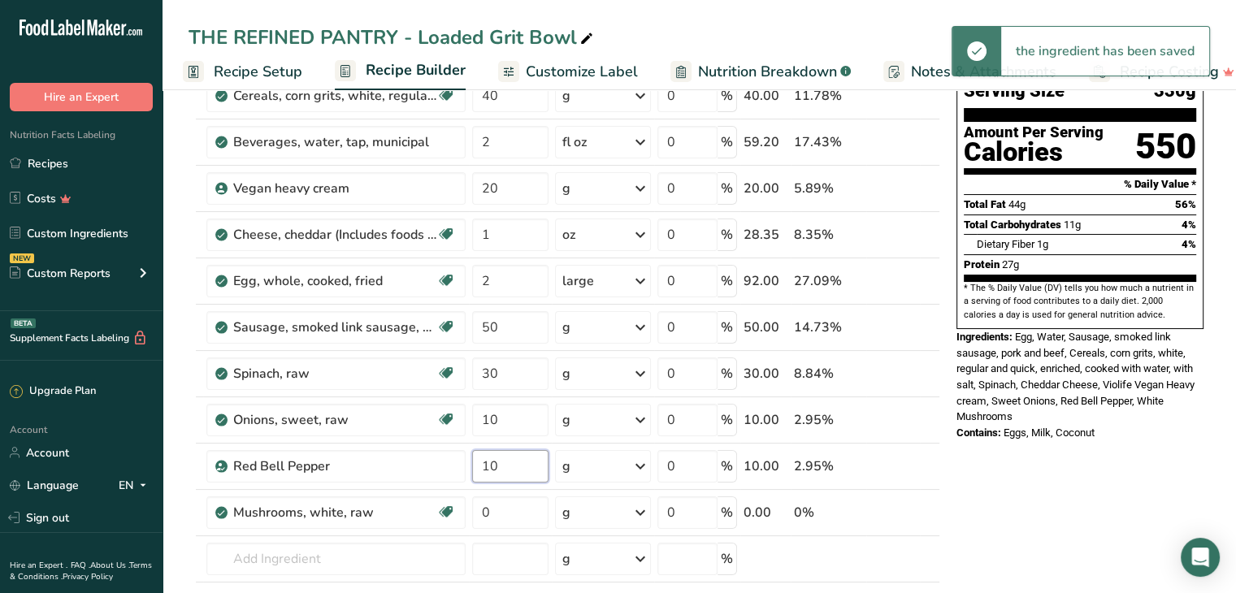
type input "10"
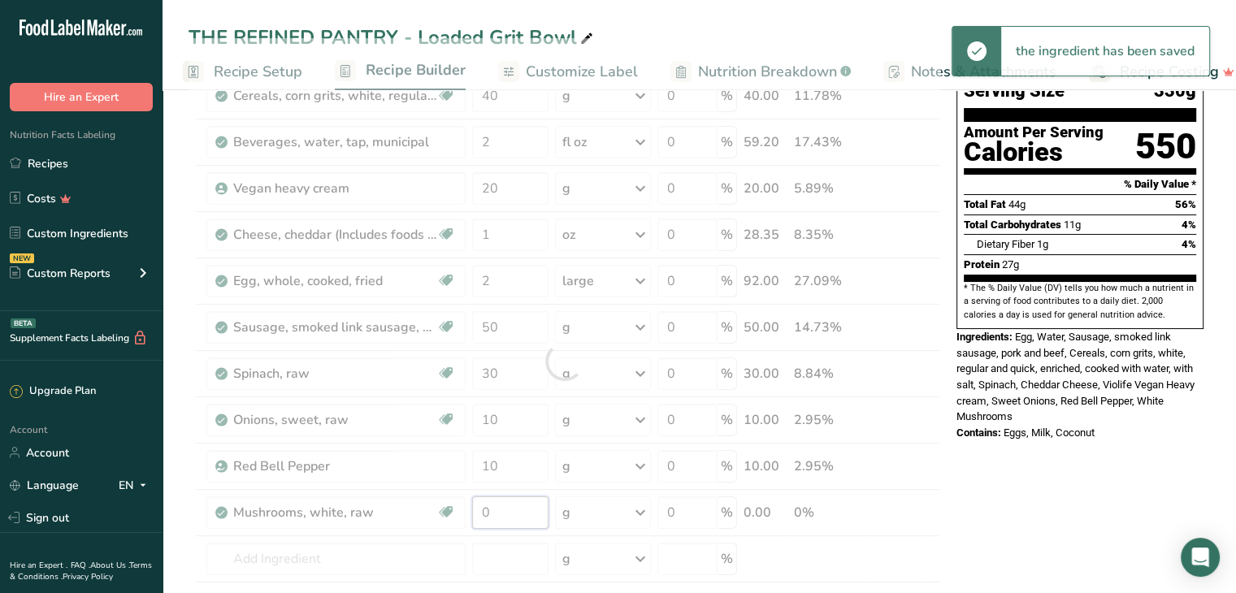
click at [498, 511] on div "Ingredient * Amount * Unit * Waste * .a-a{fill:#347362;}.b-a{fill:#fff;} Grams …" at bounding box center [565, 361] width 752 height 646
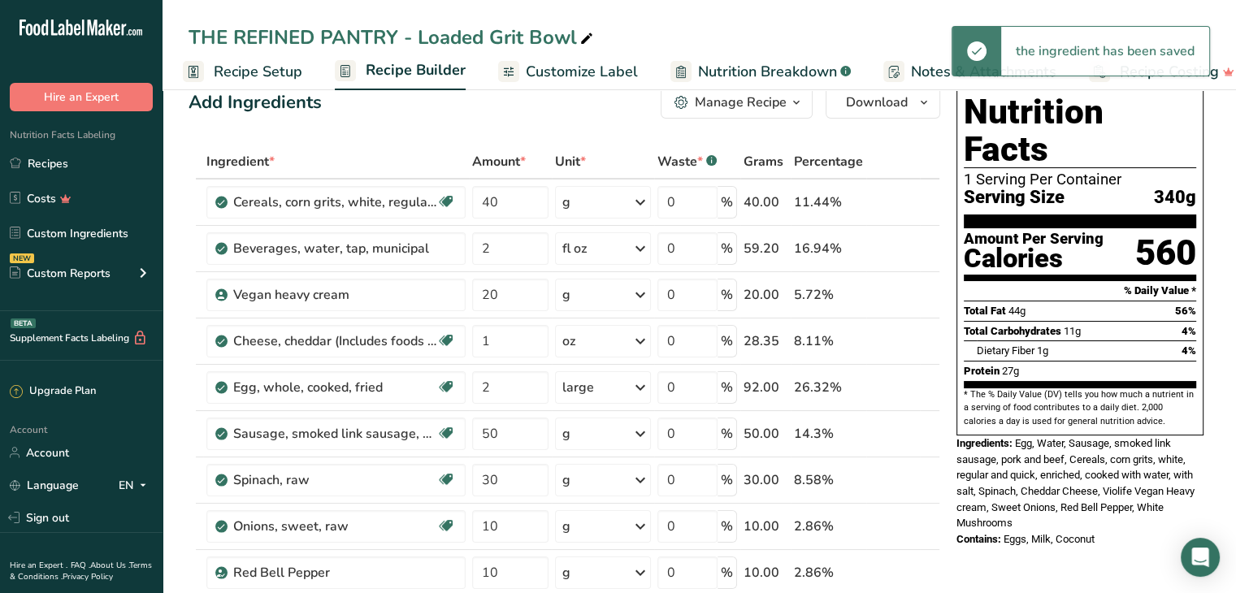
scroll to position [28, 0]
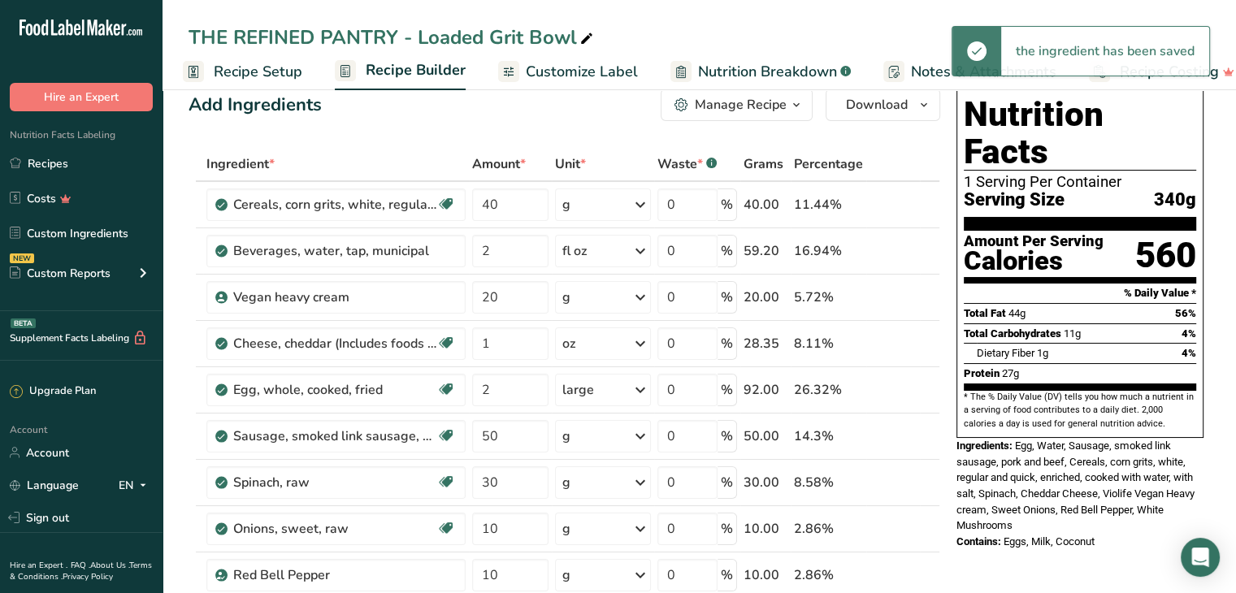
type input "10"
click at [503, 440] on input "50" at bounding box center [510, 436] width 76 height 33
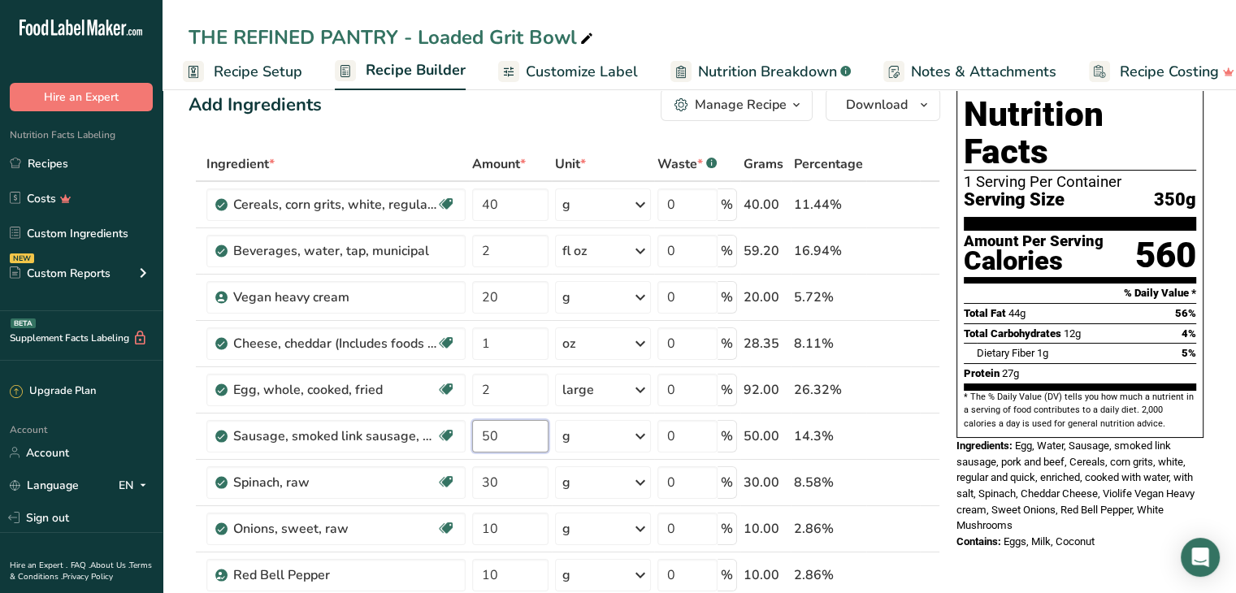
type input "5"
type input "40"
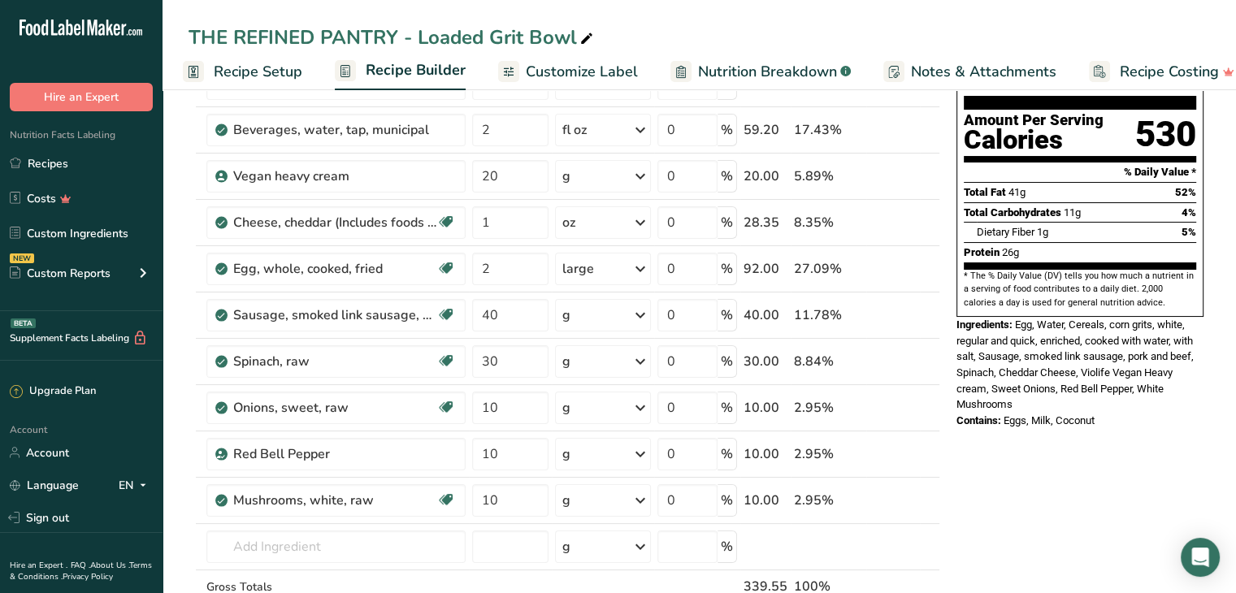
scroll to position [0, 0]
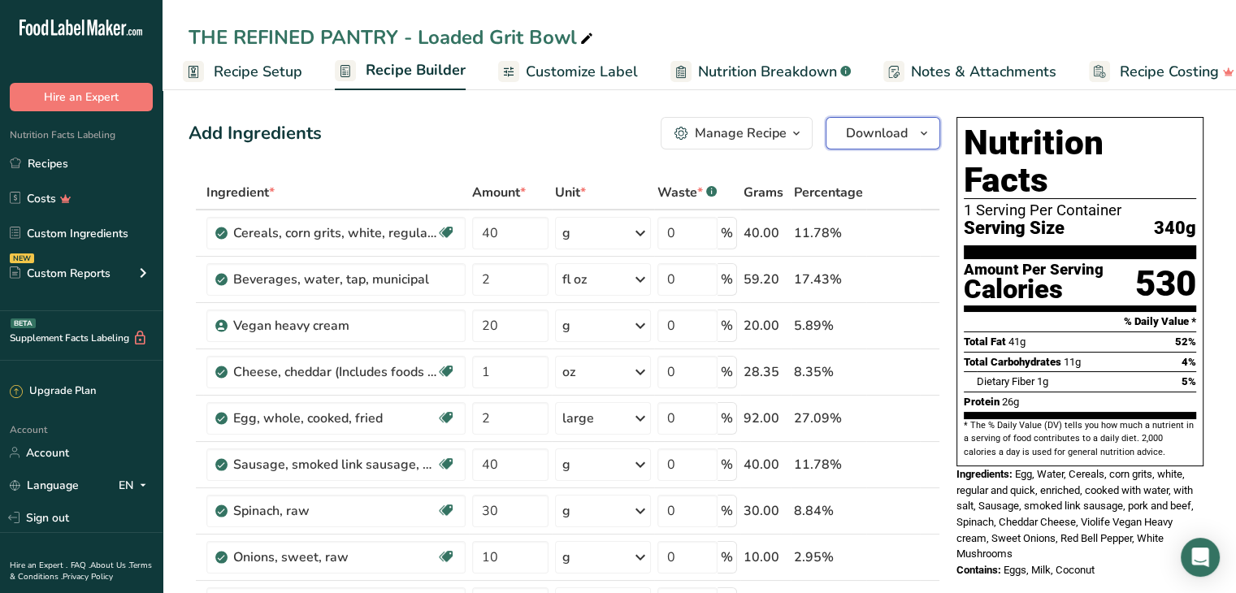
click at [871, 124] on span "Download" at bounding box center [877, 134] width 62 height 20
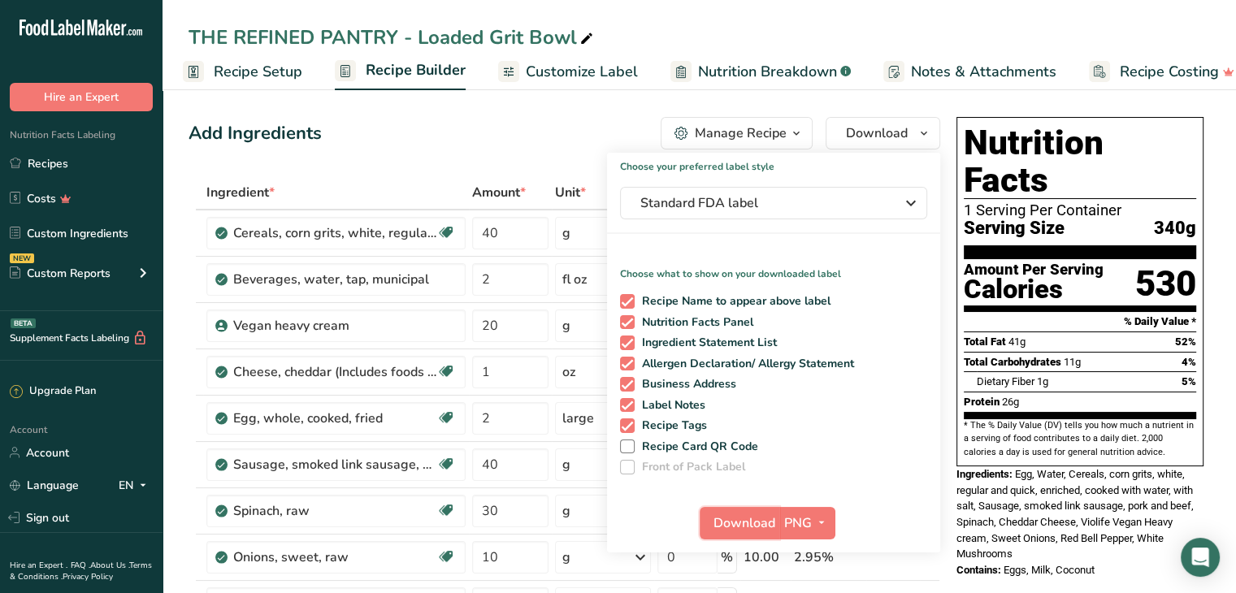
click at [746, 521] on span "Download" at bounding box center [745, 524] width 62 height 20
